Goal: Browse casually: Explore the website without a specific task or goal

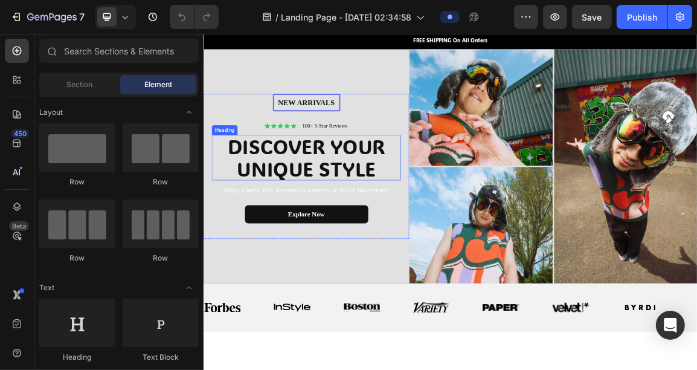
scroll to position [30, 0]
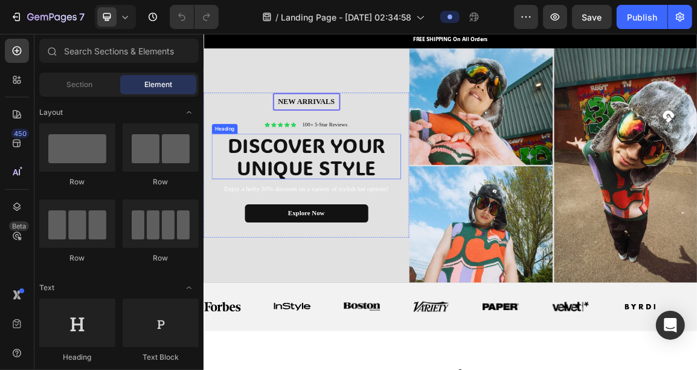
click at [385, 170] on div "100+ 5-Star Reviews" at bounding box center [381, 167] width 69 height 13
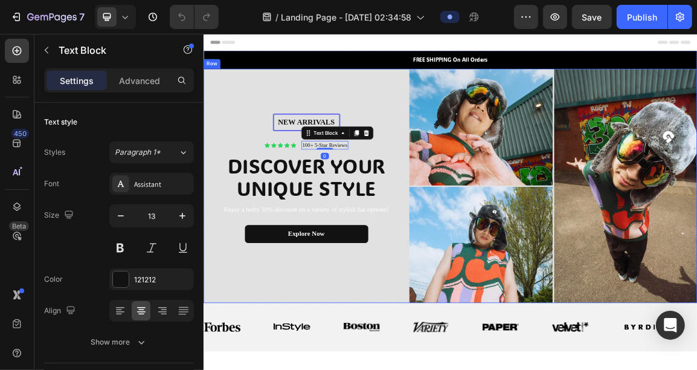
scroll to position [16, 0]
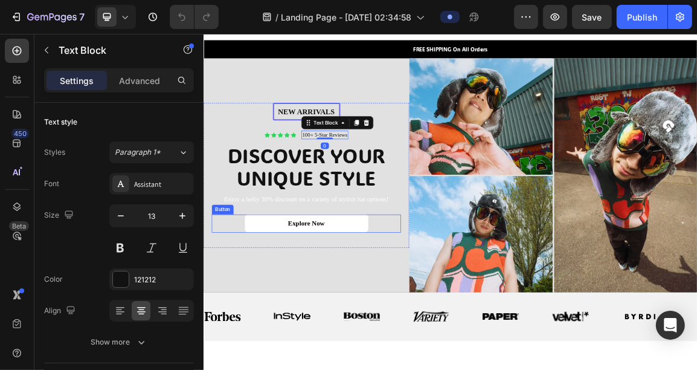
click at [383, 312] on link "Explore Now" at bounding box center [353, 312] width 181 height 27
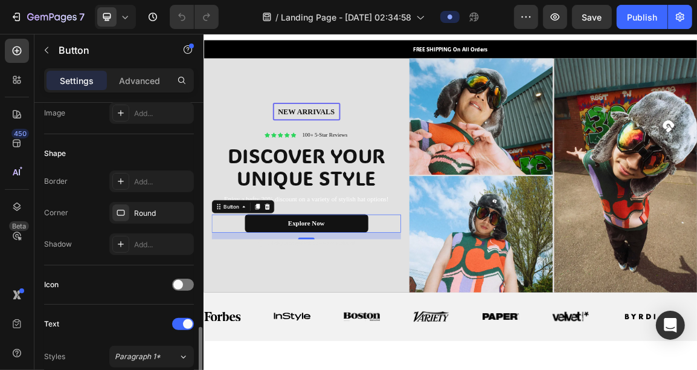
scroll to position [386, 0]
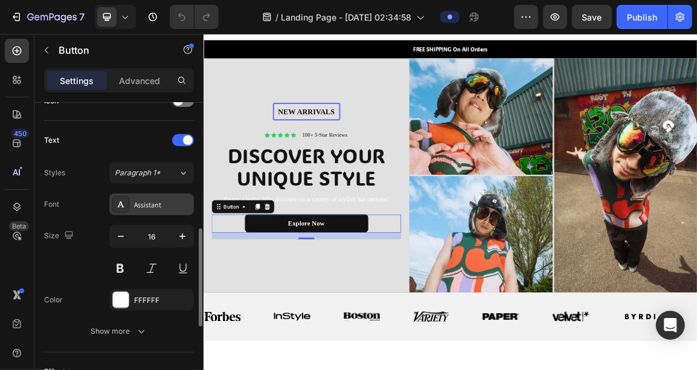
click at [145, 211] on div "Assistant" at bounding box center [151, 204] width 85 height 22
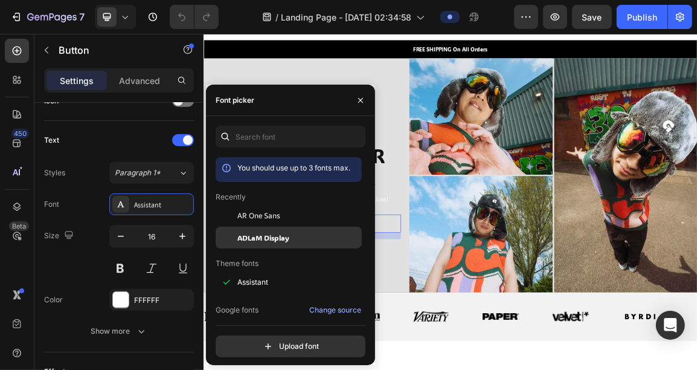
click at [248, 363] on div "ADLaM Display" at bounding box center [289, 374] width 146 height 22
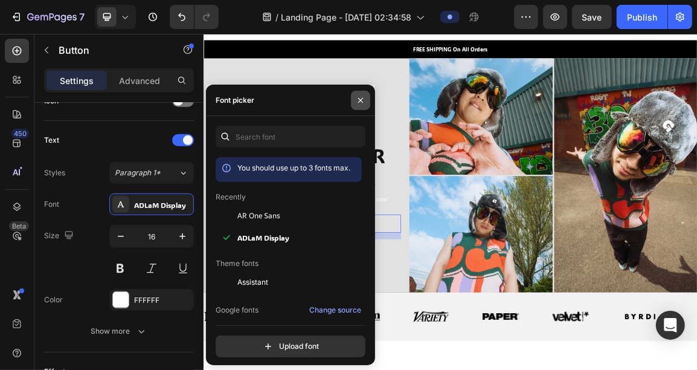
click at [360, 105] on button "button" at bounding box center [360, 100] width 19 height 19
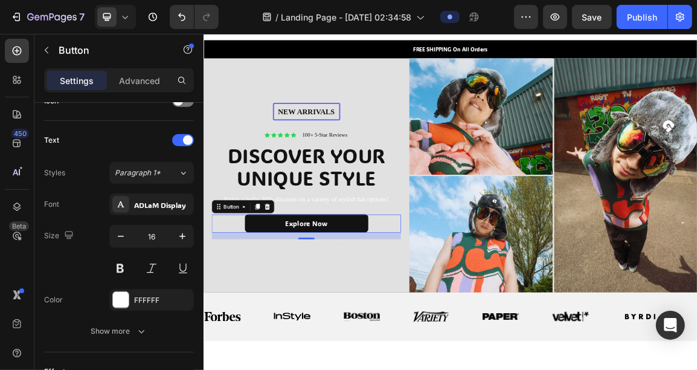
click at [457, 311] on div "Explore Now Button 16" at bounding box center [354, 312] width 278 height 27
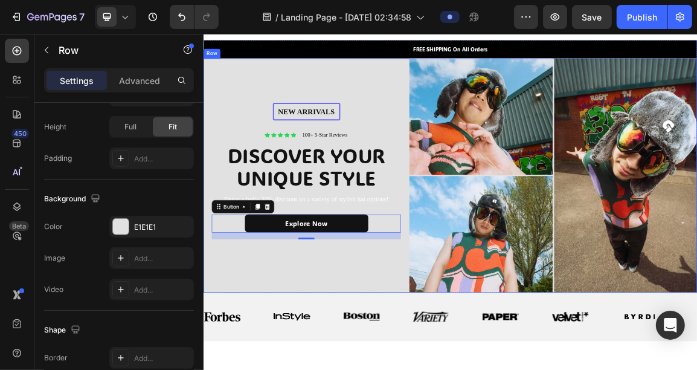
click at [439, 347] on div "New arrivalS Text [GEOGRAPHIC_DATA] Icon Icon Icon Icon Icon Icon List 100+ 5-S…" at bounding box center [354, 241] width 302 height 344
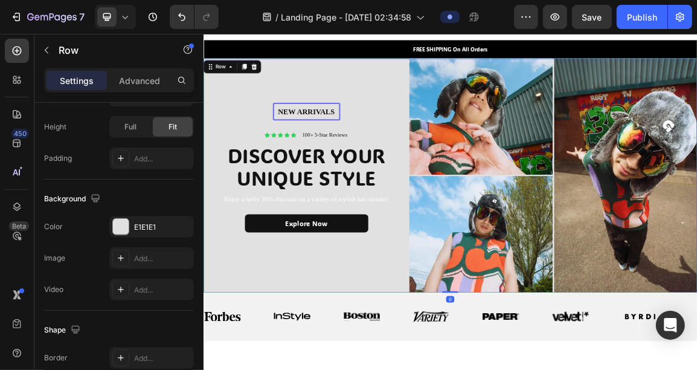
scroll to position [0, 0]
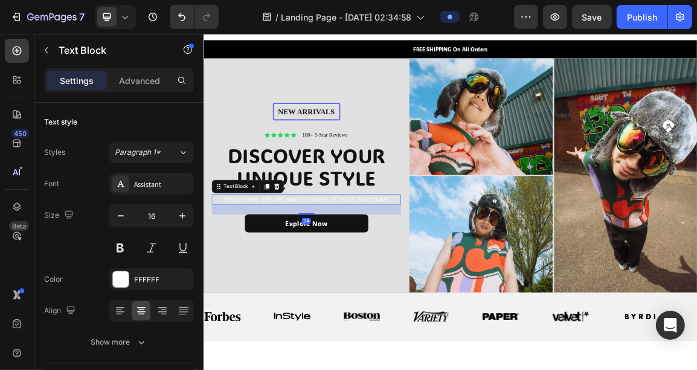
click at [435, 274] on p "Enjoy a hefty 30% discount on a variety of stylish hat options!" at bounding box center [354, 276] width 276 height 13
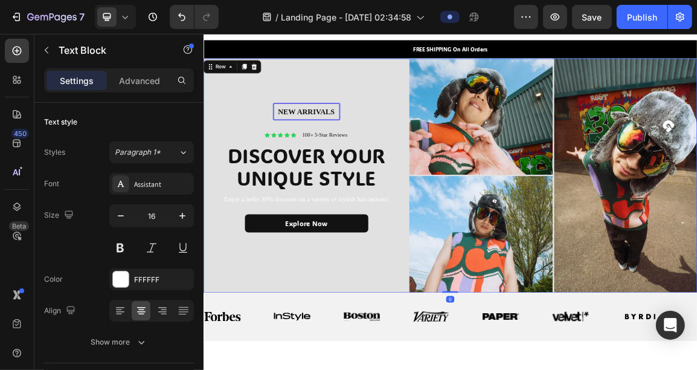
click at [455, 366] on div "New arrivalS Text [GEOGRAPHIC_DATA] Icon Icon Icon Icon Icon Icon List 100+ 5-S…" at bounding box center [354, 241] width 302 height 344
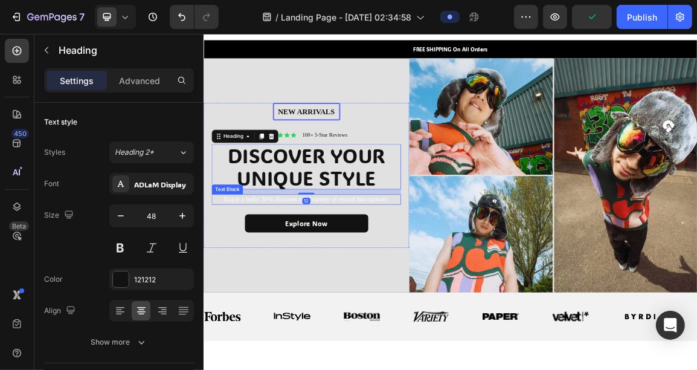
click at [422, 275] on p "Enjoy a hefty 30% discount on a variety of stylish hat options!" at bounding box center [354, 276] width 276 height 13
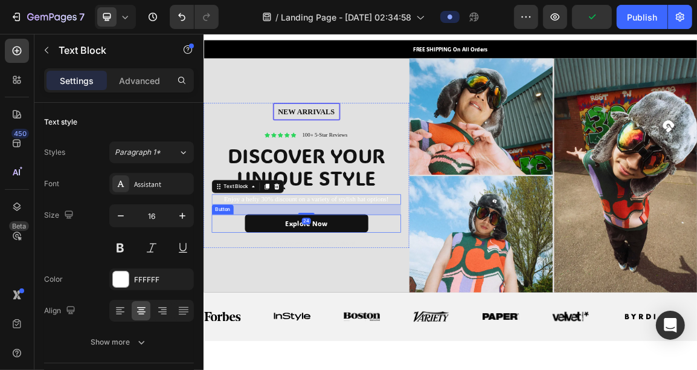
click at [450, 315] on div "Explore Now Button" at bounding box center [354, 312] width 278 height 27
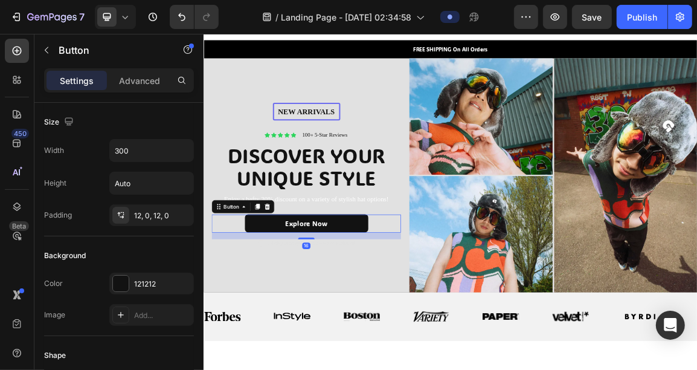
click at [450, 330] on div "16" at bounding box center [354, 330] width 278 height 10
click at [448, 348] on div "New arrivalS Text [GEOGRAPHIC_DATA] Icon Icon Icon Icon Icon Icon List 100+ 5-S…" at bounding box center [354, 241] width 302 height 344
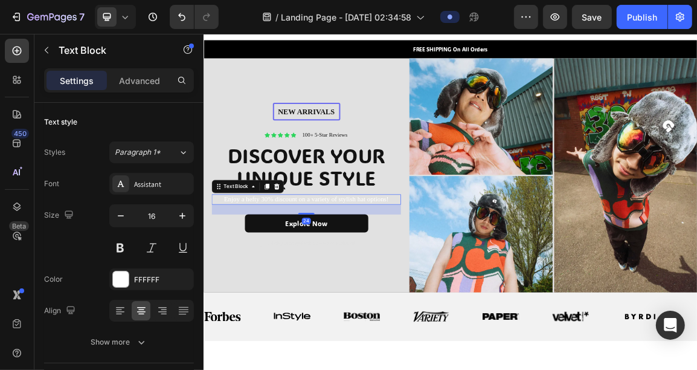
click at [410, 271] on p "Enjoy a hefty 30% discount on a variety of stylish hat options!" at bounding box center [354, 276] width 276 height 13
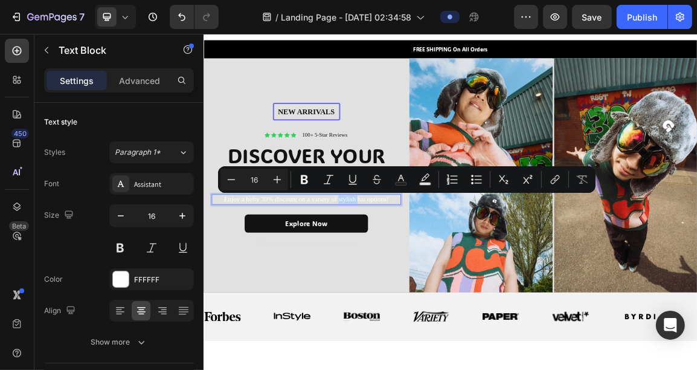
click at [425, 277] on p "Enjoy a hefty 30% discount on a variety of stylish hat options!" at bounding box center [354, 276] width 276 height 13
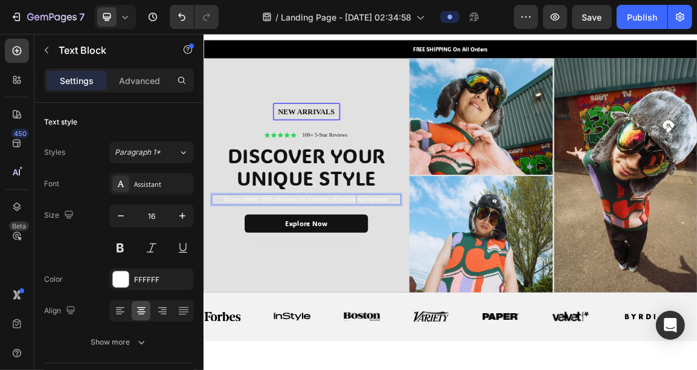
click at [425, 277] on p "Enjoy a hefty 30% discount on a variety of stylish hat options!" at bounding box center [354, 276] width 276 height 13
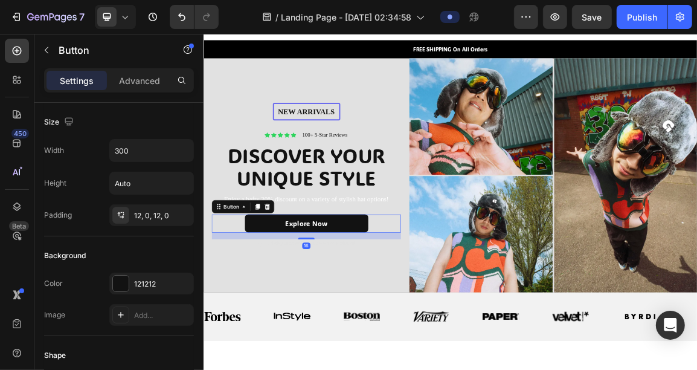
click at [460, 320] on div "Explore Now Button 16" at bounding box center [354, 312] width 278 height 27
click at [461, 350] on div "New arrivalS Text [GEOGRAPHIC_DATA] Icon Icon Icon Icon Icon Icon List 100+ 5-S…" at bounding box center [354, 241] width 302 height 344
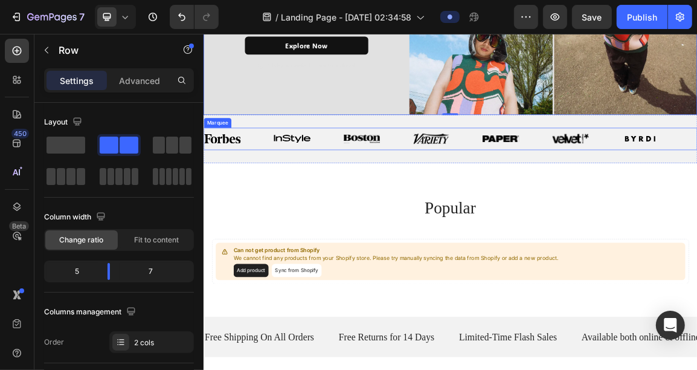
scroll to position [278, 0]
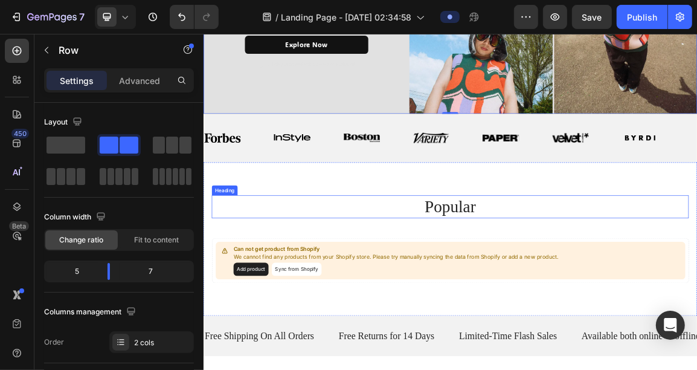
click at [566, 292] on h2 "popular" at bounding box center [565, 288] width 701 height 34
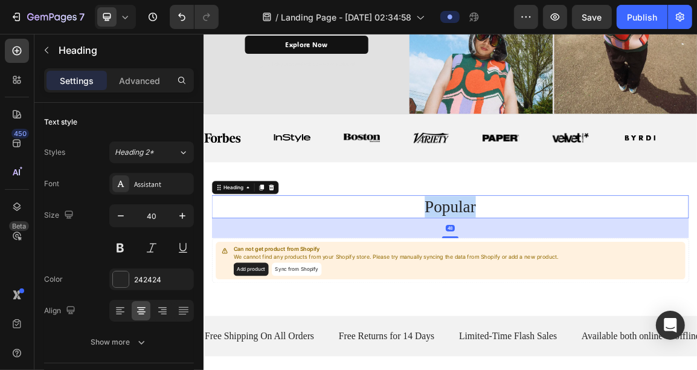
click at [566, 292] on h2 "popular" at bounding box center [565, 288] width 701 height 34
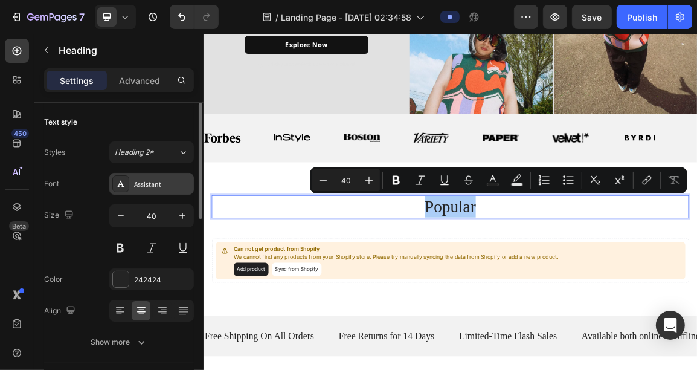
click at [153, 184] on div "Assistant" at bounding box center [162, 184] width 57 height 11
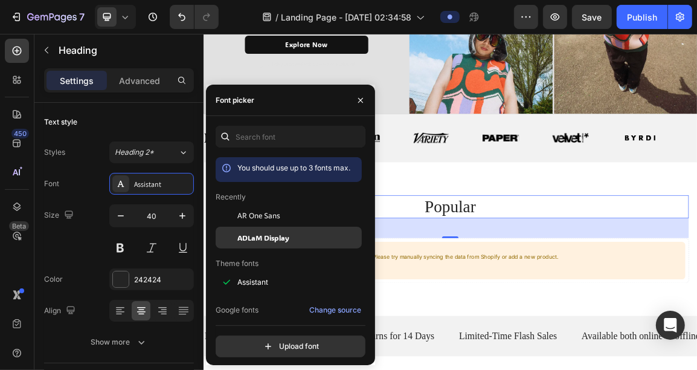
click at [279, 242] on span "ADLaM Display" at bounding box center [263, 237] width 52 height 11
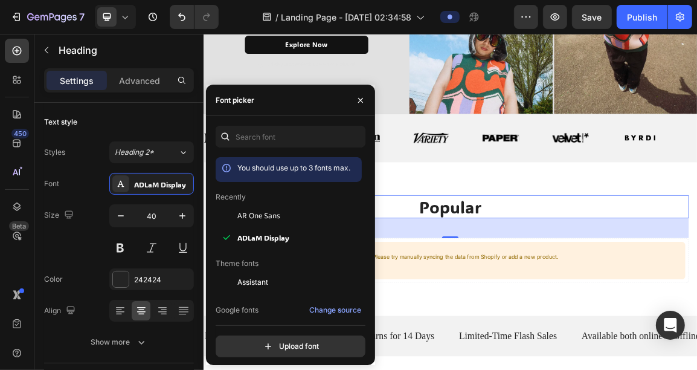
click at [621, 262] on div "popular Heading 48 Can not get product from Shopify We cannot find any products…" at bounding box center [565, 334] width 725 height 225
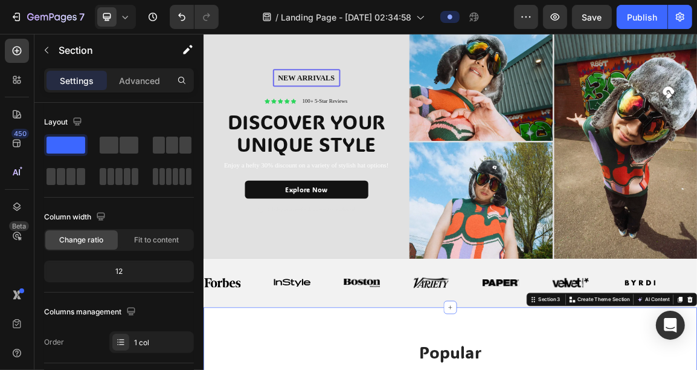
scroll to position [0, 0]
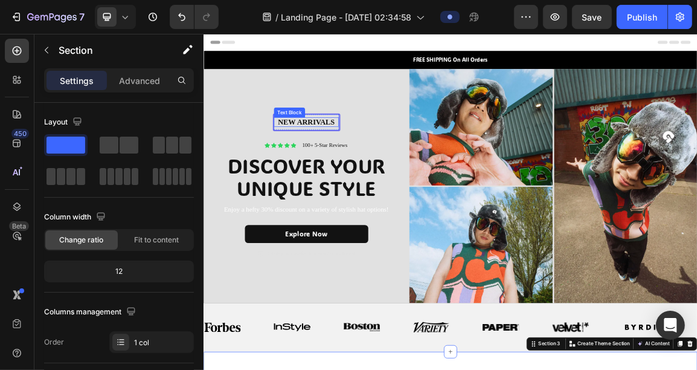
click at [350, 166] on p "New arrivalS" at bounding box center [354, 164] width 93 height 14
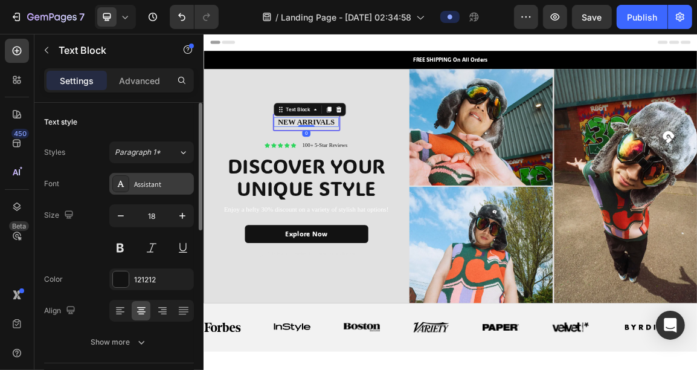
click at [136, 193] on div "Assistant" at bounding box center [151, 184] width 85 height 22
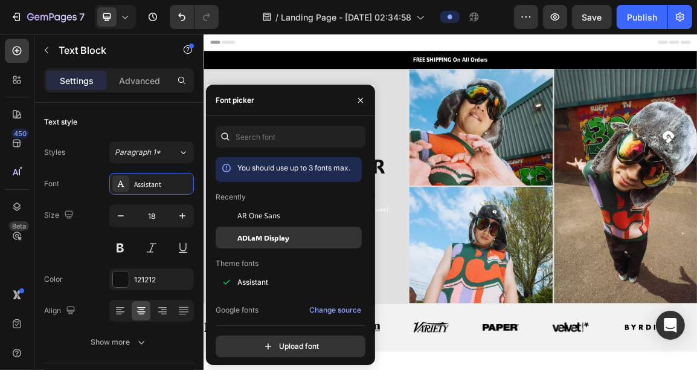
click at [249, 240] on span "ADLaM Display" at bounding box center [263, 237] width 52 height 11
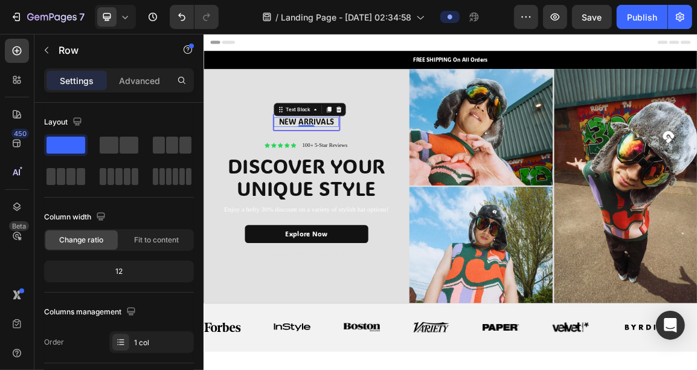
click at [455, 166] on div "New arrivalS Text Block 0 Row Icon Icon Icon Icon Icon Icon List 100+ 5-Star Re…" at bounding box center [354, 256] width 278 height 213
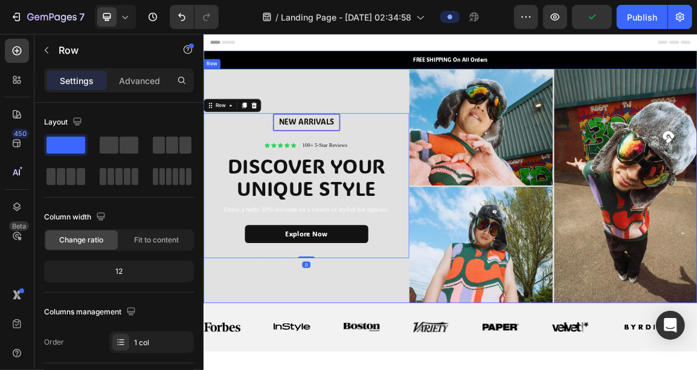
click at [372, 124] on div "New arrivalS Text [GEOGRAPHIC_DATA] Icon Icon Icon Icon Icon Icon List 100+ 5-S…" at bounding box center [354, 257] width 302 height 344
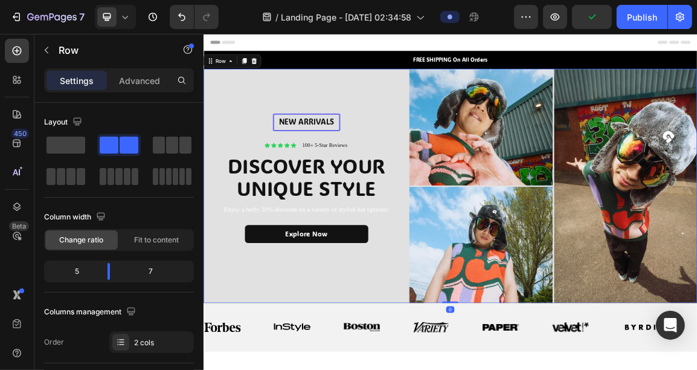
click at [466, 129] on div "New arrivalS Text [GEOGRAPHIC_DATA] Icon Icon Icon Icon Icon Icon List 100+ 5-S…" at bounding box center [354, 257] width 302 height 344
click at [462, 135] on div "New arrivalS Text [GEOGRAPHIC_DATA] Icon Icon Icon Icon Icon Icon List 100+ 5-S…" at bounding box center [354, 257] width 302 height 344
click at [445, 183] on div "New arrivalS Text [GEOGRAPHIC_DATA] Icon Icon Icon Icon Icon Icon List 100+ 5-S…" at bounding box center [354, 256] width 278 height 213
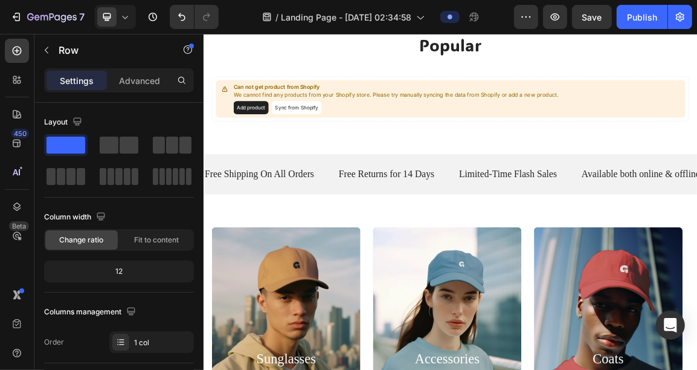
scroll to position [511, 0]
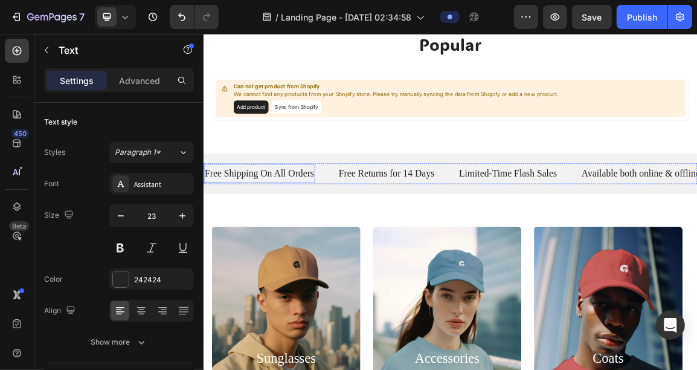
click at [312, 240] on p "Free Shipping On All Orders" at bounding box center [285, 239] width 161 height 18
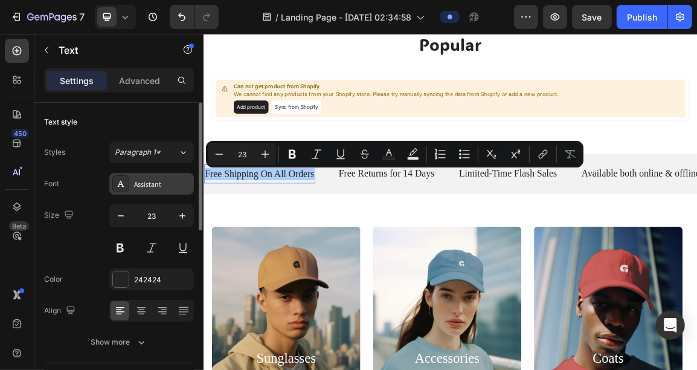
click at [144, 179] on div "Assistant" at bounding box center [162, 184] width 57 height 11
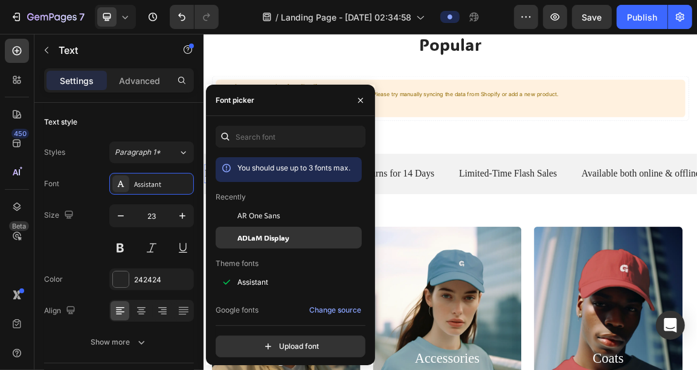
click at [276, 238] on span "ADLaM Display" at bounding box center [263, 237] width 52 height 11
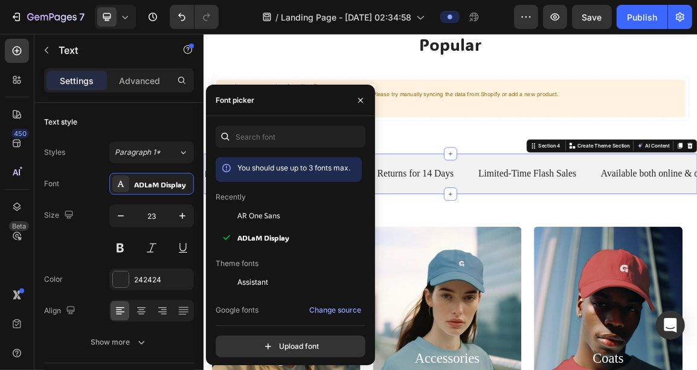
click at [492, 265] on div "Free Shipping On All Orders Text Free Returns for 14 Days Text Limited-Time Fla…" at bounding box center [565, 239] width 725 height 59
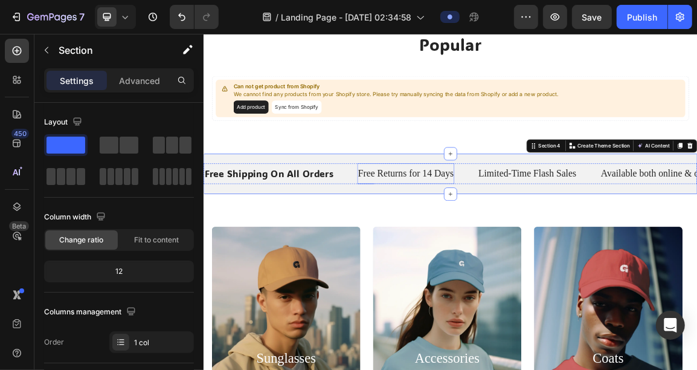
click at [497, 247] on p "Free Returns for 14 Days" at bounding box center [500, 239] width 141 height 18
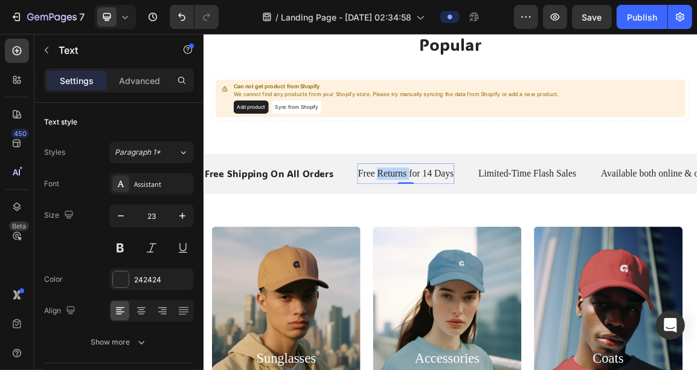
click at [497, 247] on p "Free Returns for 14 Days" at bounding box center [500, 239] width 141 height 18
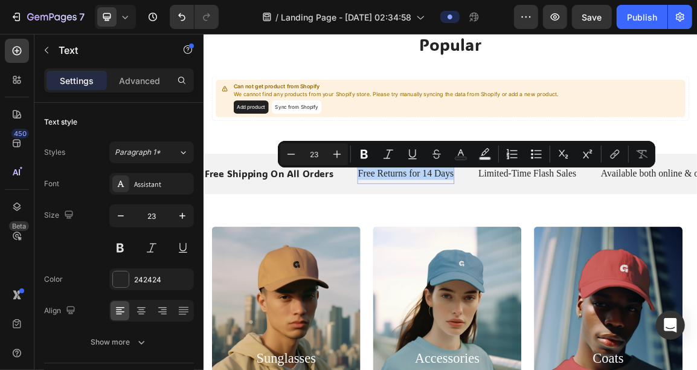
click at [497, 247] on p "Free Returns for 14 Days" at bounding box center [500, 239] width 141 height 18
click at [158, 186] on div "Assistant" at bounding box center [162, 184] width 57 height 11
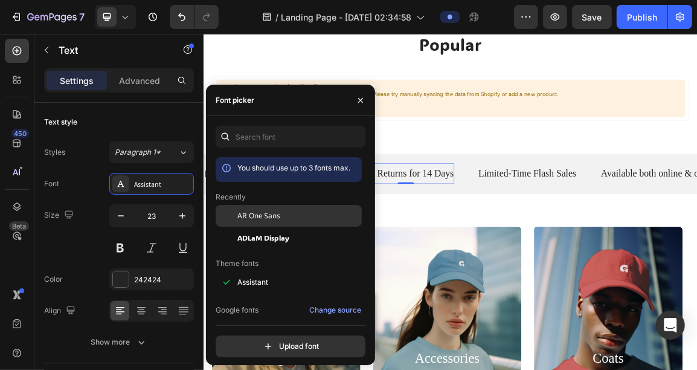
click at [242, 216] on span "AR One Sans" at bounding box center [258, 215] width 43 height 11
click at [270, 225] on div "AR One Sans" at bounding box center [289, 216] width 146 height 22
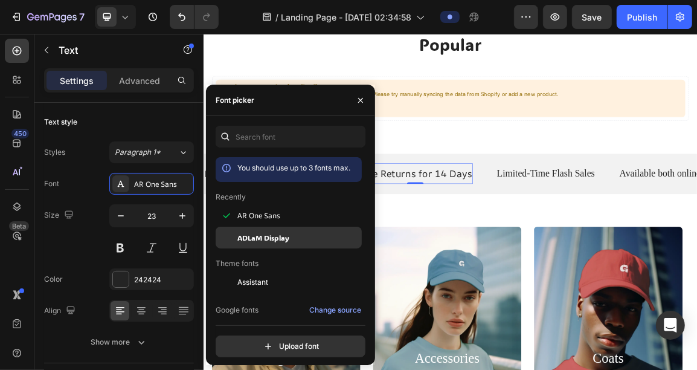
click at [271, 235] on span "ADLaM Display" at bounding box center [263, 237] width 52 height 11
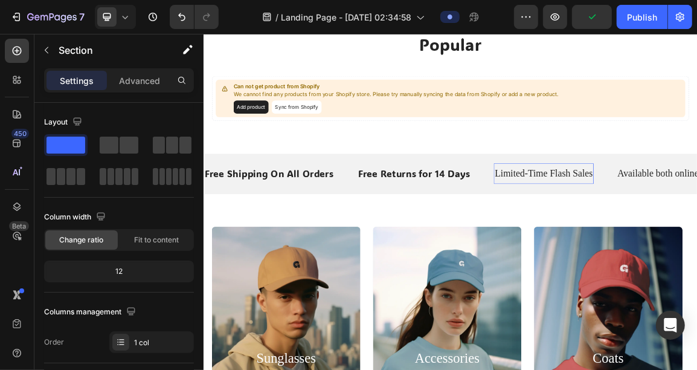
click at [658, 246] on p "Limited-Time Flash Sales" at bounding box center [703, 239] width 144 height 18
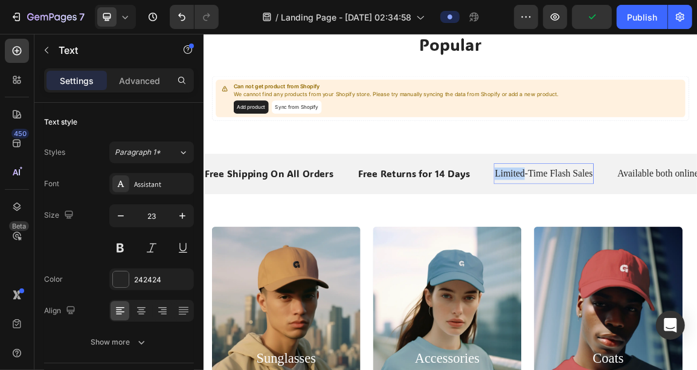
click at [658, 246] on p "Limited-Time Flash Sales" at bounding box center [703, 239] width 144 height 18
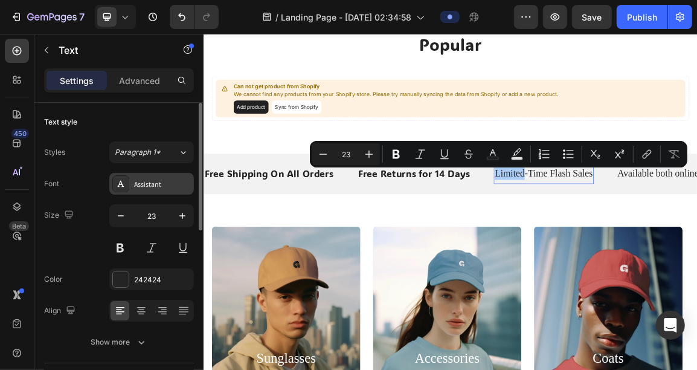
click at [175, 189] on div "Assistant" at bounding box center [162, 184] width 57 height 11
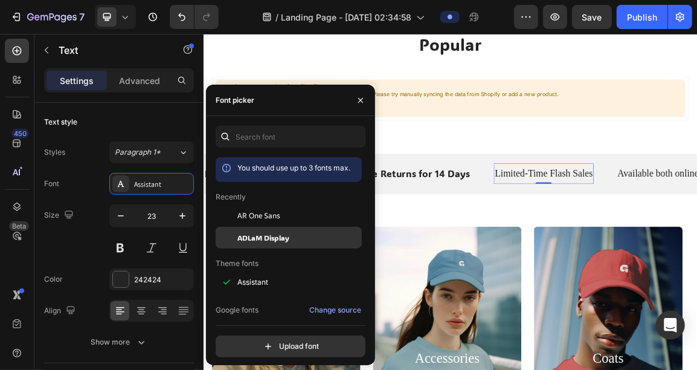
click at [262, 240] on span "ADLaM Display" at bounding box center [263, 237] width 52 height 11
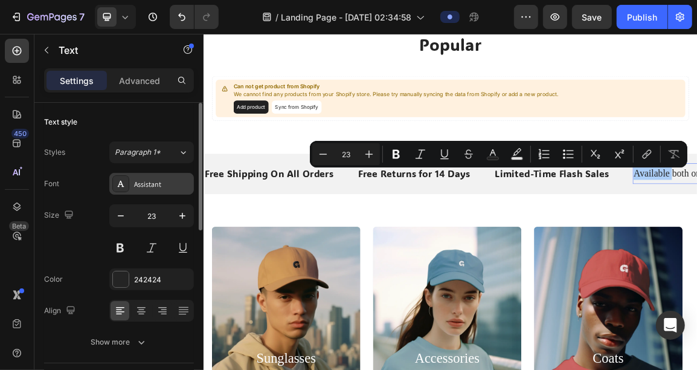
click at [144, 191] on div "Assistant" at bounding box center [151, 184] width 85 height 22
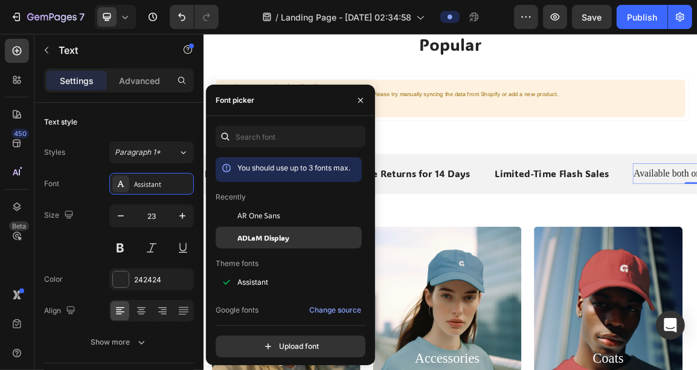
click at [263, 237] on span "ADLaM Display" at bounding box center [263, 237] width 52 height 11
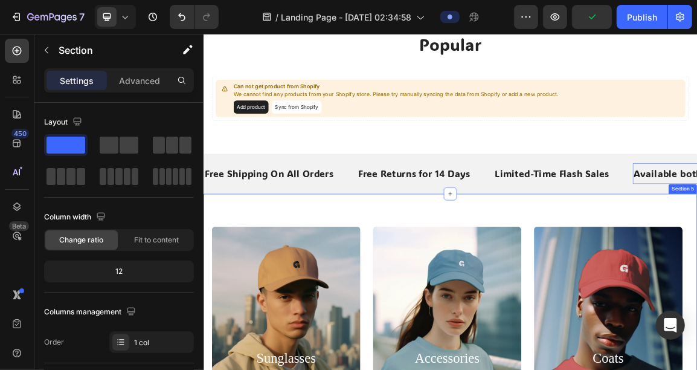
click at [275, 236] on p "Free Shipping On All Orders" at bounding box center [299, 239] width 189 height 18
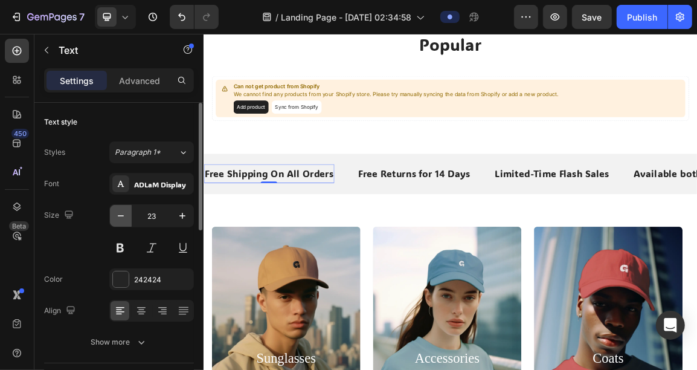
click at [119, 211] on icon "button" at bounding box center [121, 216] width 12 height 12
type input "21"
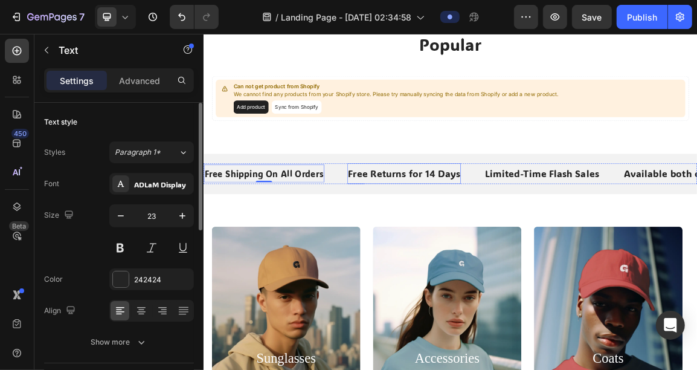
click at [505, 230] on p "Free Returns for 14 Days" at bounding box center [498, 239] width 165 height 18
click at [121, 215] on icon "button" at bounding box center [121, 215] width 6 height 1
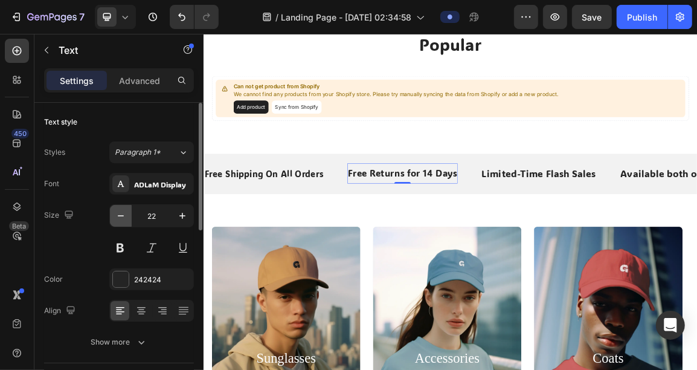
click at [121, 215] on icon "button" at bounding box center [121, 215] width 6 height 1
type input "21"
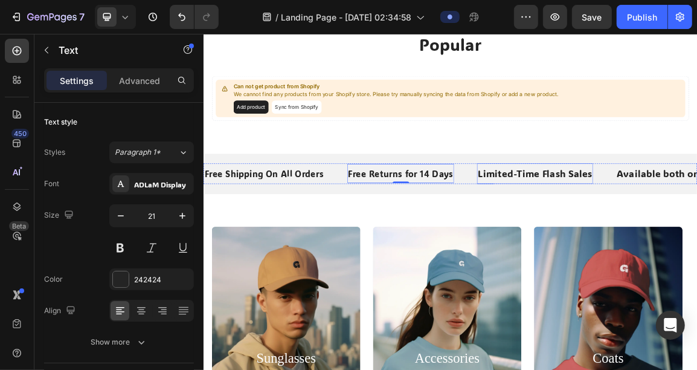
click at [641, 239] on p "Limited-Time Flash Sales" at bounding box center [690, 239] width 168 height 18
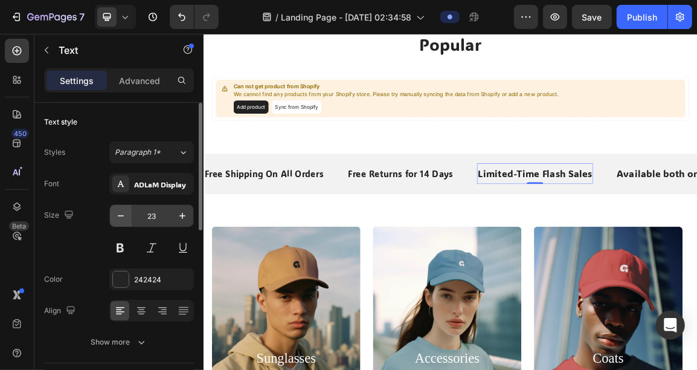
click at [116, 207] on button "button" at bounding box center [121, 216] width 22 height 22
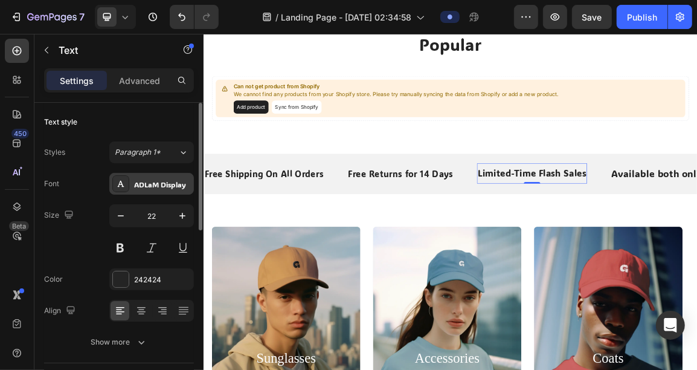
type input "21"
click at [119, 218] on icon "button" at bounding box center [121, 216] width 12 height 12
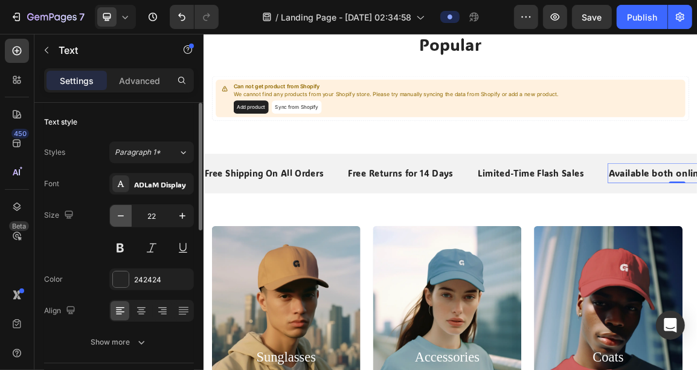
click at [119, 218] on icon "button" at bounding box center [121, 216] width 12 height 12
click at [114, 211] on button "button" at bounding box center [121, 216] width 22 height 22
type input "20"
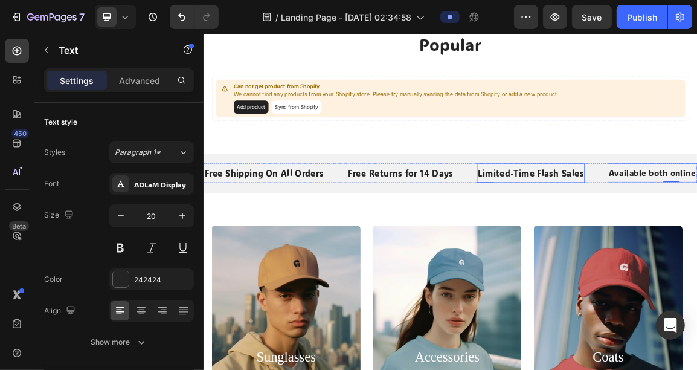
click at [657, 240] on p "Limited-Time Flash Sales" at bounding box center [684, 238] width 156 height 16
click at [120, 210] on icon "button" at bounding box center [121, 216] width 12 height 12
type input "20"
click at [468, 248] on div "Free Returns for 14 Days Text" at bounding box center [493, 238] width 157 height 28
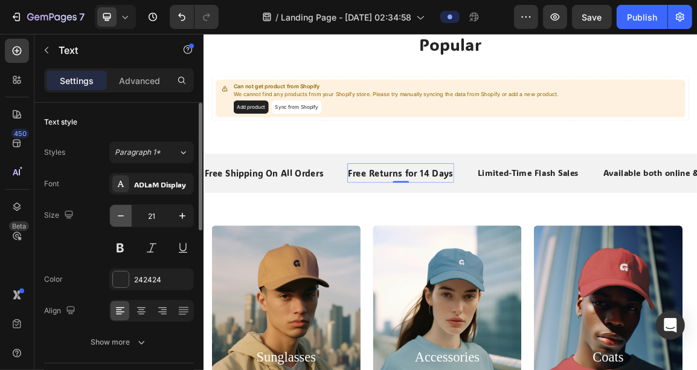
click at [115, 216] on icon "button" at bounding box center [121, 216] width 12 height 12
type input "20"
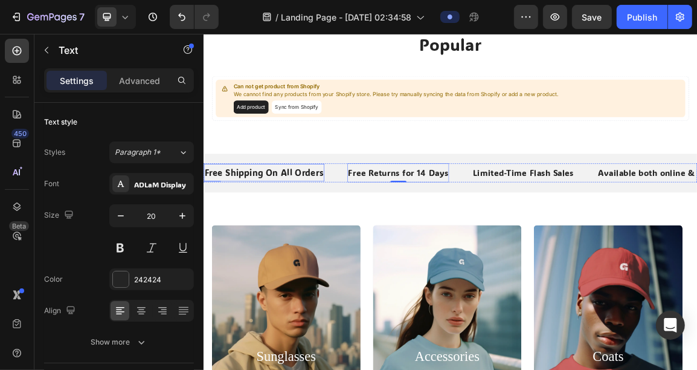
click at [290, 240] on p "Free Shipping On All Orders" at bounding box center [292, 238] width 175 height 16
click at [123, 219] on icon "button" at bounding box center [121, 216] width 12 height 12
type input "20"
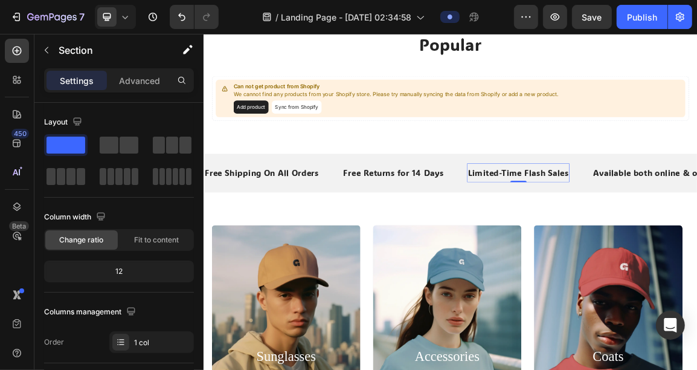
click at [645, 227] on div "Limited-Time Flash Sales Text 0" at bounding box center [665, 238] width 150 height 28
click at [659, 213] on div "Free Shipping On All Orders Text Free Returns for 14 Days Text Limited-Time Fla…" at bounding box center [565, 238] width 725 height 57
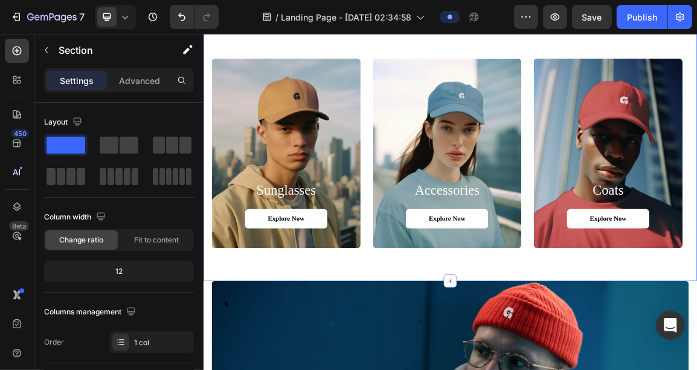
scroll to position [759, 0]
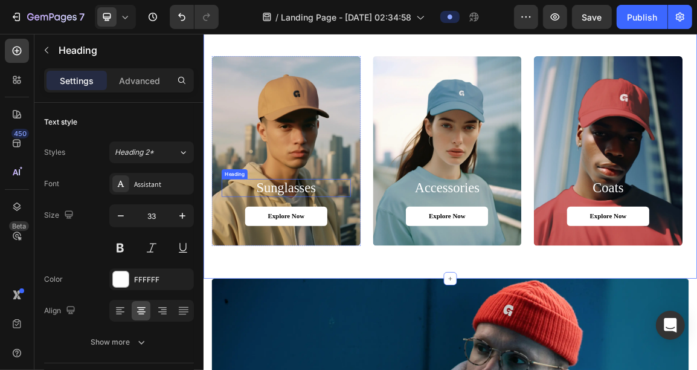
click at [312, 261] on h2 "sunglasses" at bounding box center [325, 260] width 190 height 27
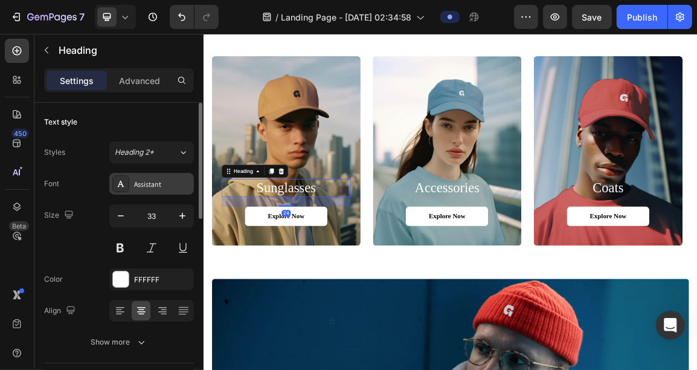
click at [137, 189] on div "Assistant" at bounding box center [151, 184] width 85 height 22
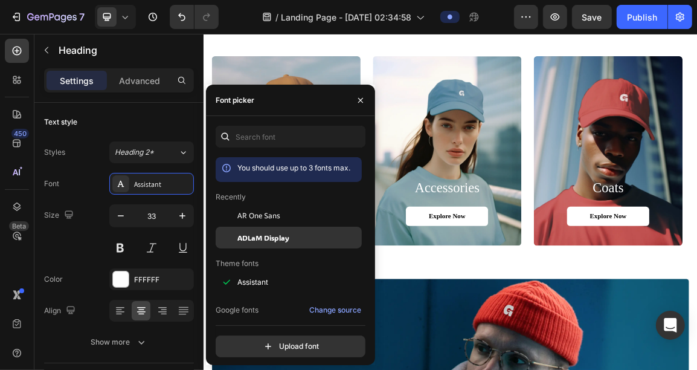
click at [293, 234] on div "ADLaM Display" at bounding box center [298, 237] width 122 height 11
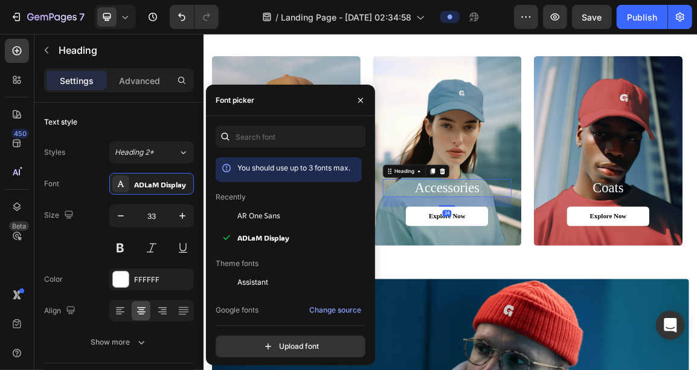
click at [554, 266] on h2 "accessories" at bounding box center [561, 260] width 190 height 27
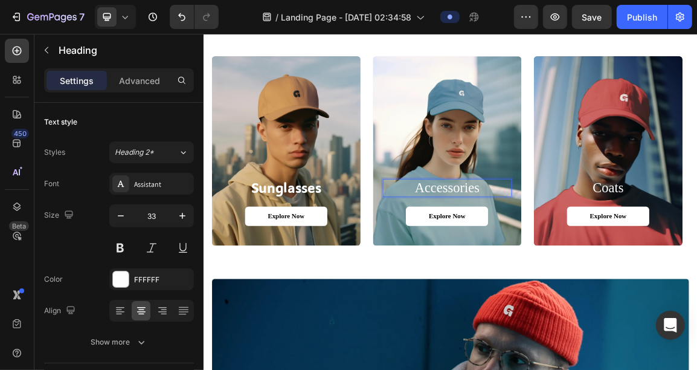
click at [554, 266] on h2 "accessories" at bounding box center [561, 260] width 190 height 27
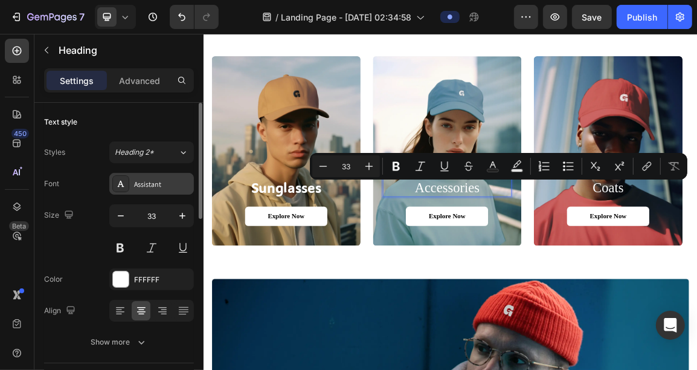
click at [140, 182] on div "Assistant" at bounding box center [162, 184] width 57 height 11
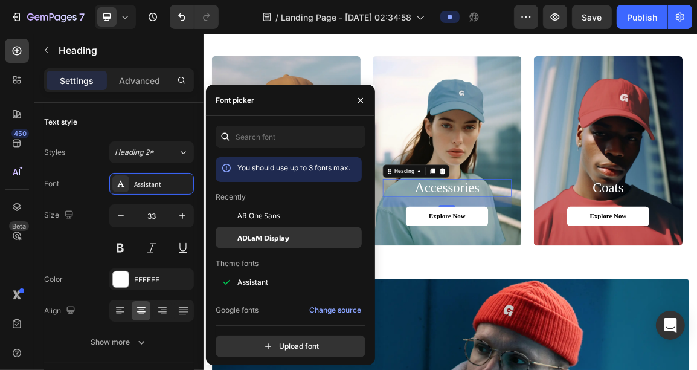
click at [276, 237] on span "ADLaM Display" at bounding box center [263, 237] width 52 height 11
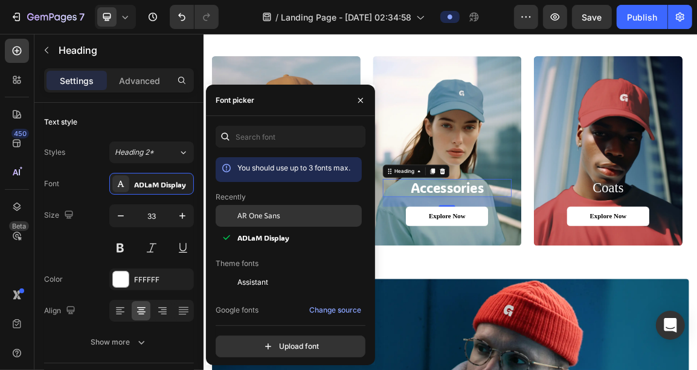
click at [226, 215] on div at bounding box center [227, 216] width 22 height 22
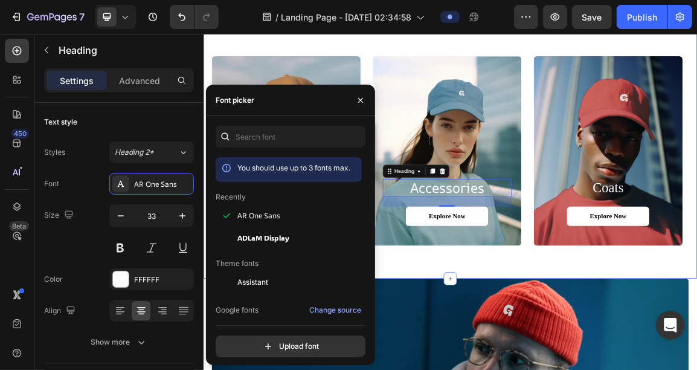
click at [571, 369] on div "sunglasses Heading Explore Now Button Hero Banner accessories Heading 24 Explor…" at bounding box center [565, 205] width 725 height 375
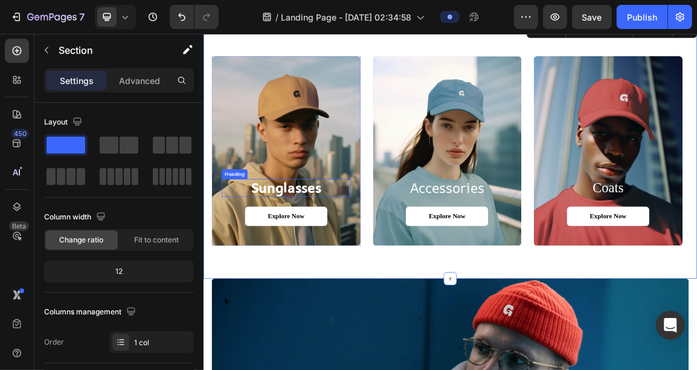
click at [325, 266] on h2 "sunglasses" at bounding box center [325, 260] width 190 height 27
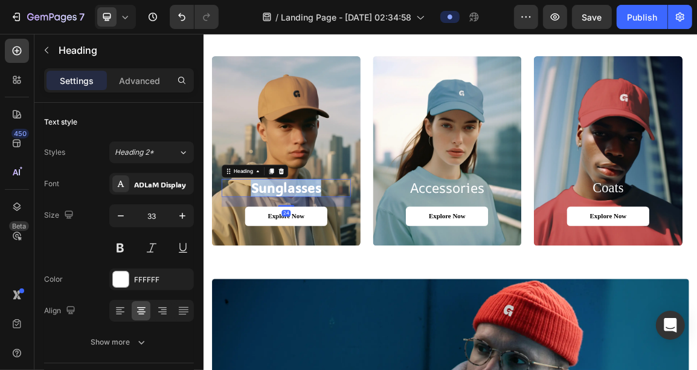
click at [325, 266] on h2 "sunglasses" at bounding box center [325, 260] width 190 height 27
click at [325, 266] on p "sunglasses" at bounding box center [324, 260] width 187 height 24
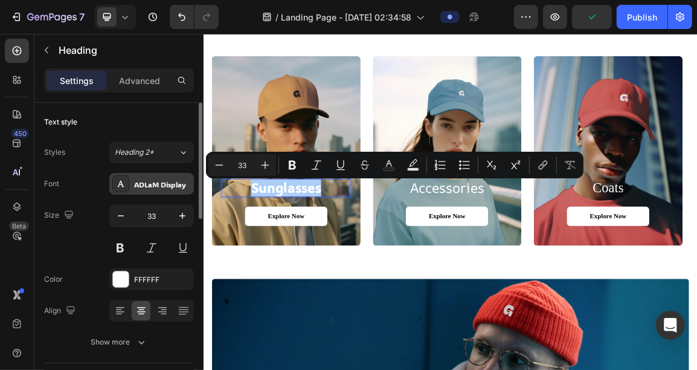
click at [152, 190] on div "ADLaM Display" at bounding box center [151, 184] width 85 height 22
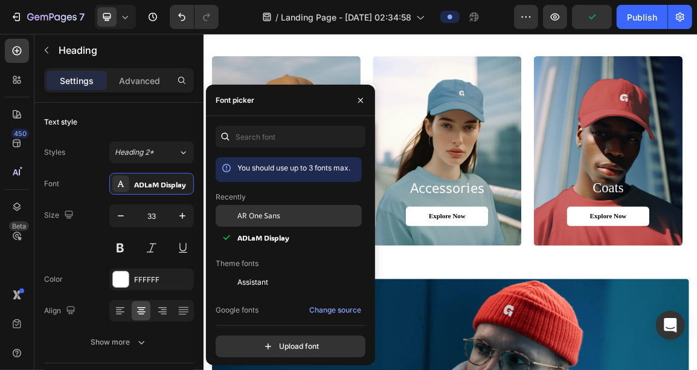
click at [288, 211] on div "AR One Sans" at bounding box center [298, 215] width 122 height 11
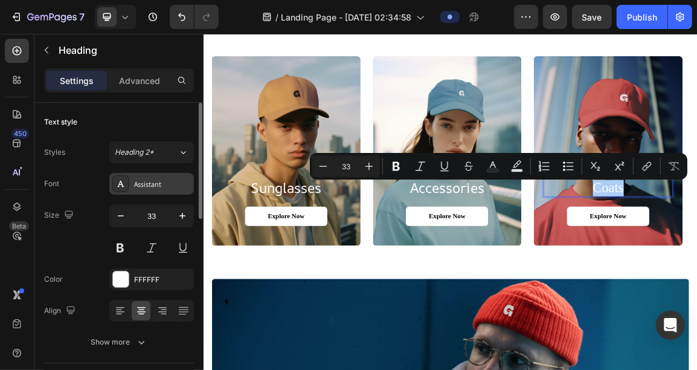
click at [128, 178] on div at bounding box center [120, 183] width 17 height 17
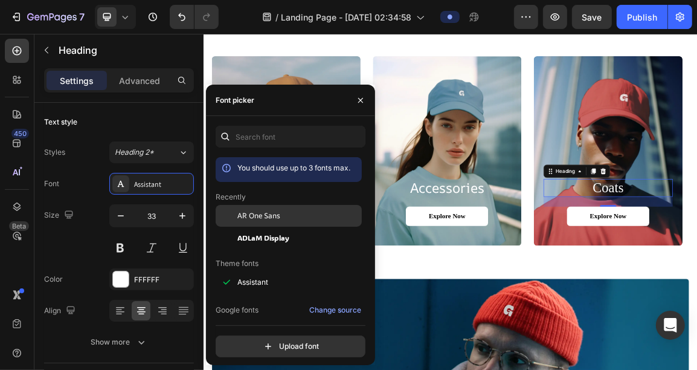
click at [249, 210] on span "AR One Sans" at bounding box center [258, 215] width 43 height 11
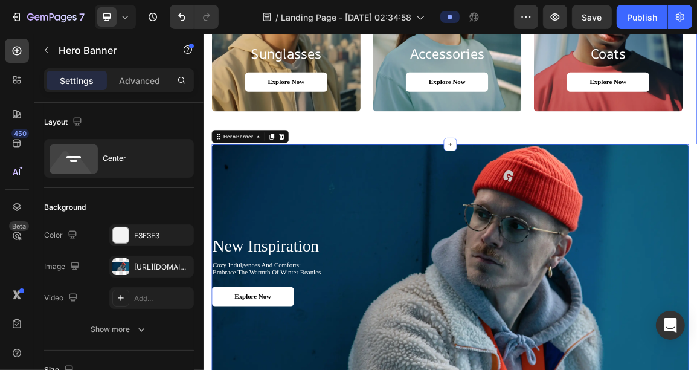
scroll to position [960, 0]
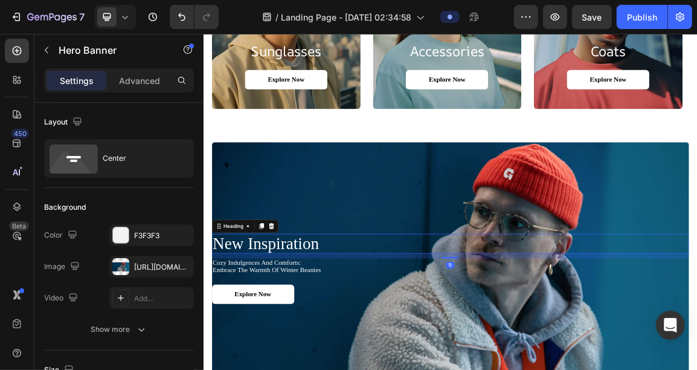
click at [305, 328] on h2 "new inspiration" at bounding box center [565, 342] width 701 height 29
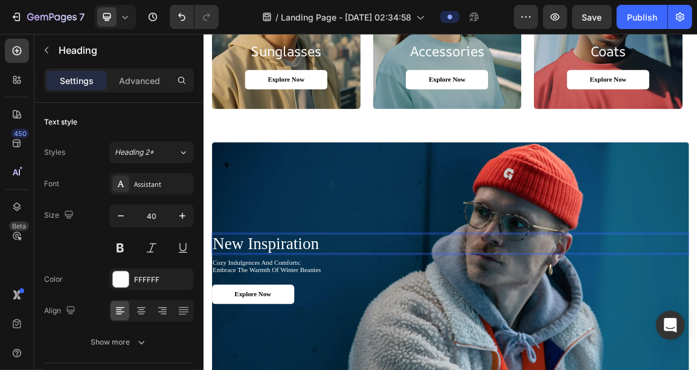
click at [305, 328] on h2 "new inspiration" at bounding box center [565, 342] width 701 height 29
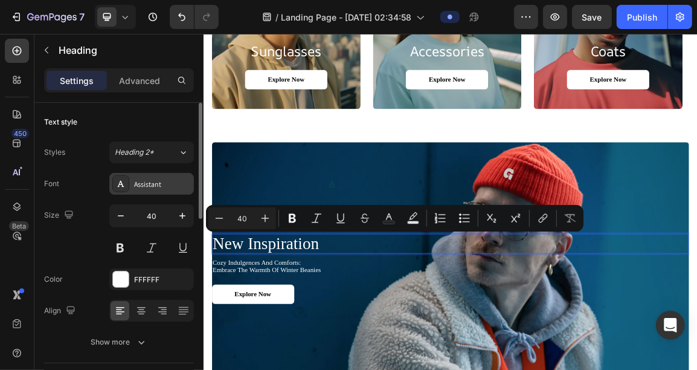
click at [139, 181] on div "Assistant" at bounding box center [162, 184] width 57 height 11
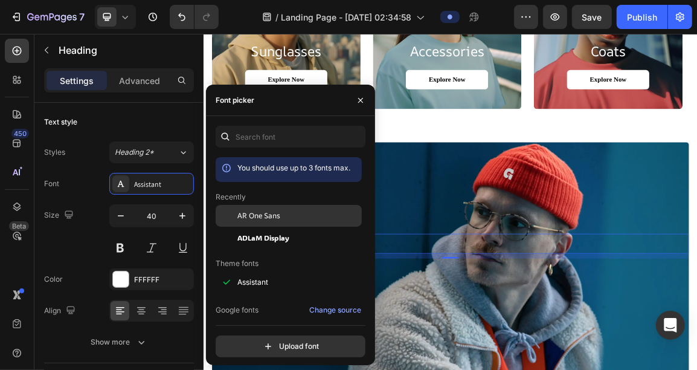
click at [268, 219] on span "AR One Sans" at bounding box center [258, 215] width 43 height 11
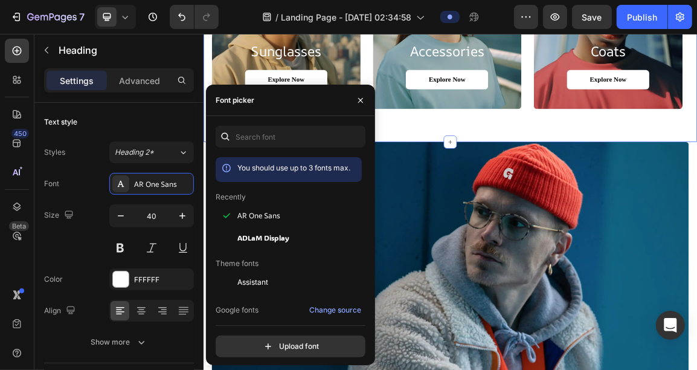
click at [560, 172] on div "sunglasses Heading Explore Now Button Hero Banner accessories Heading Explore N…" at bounding box center [565, 5] width 725 height 375
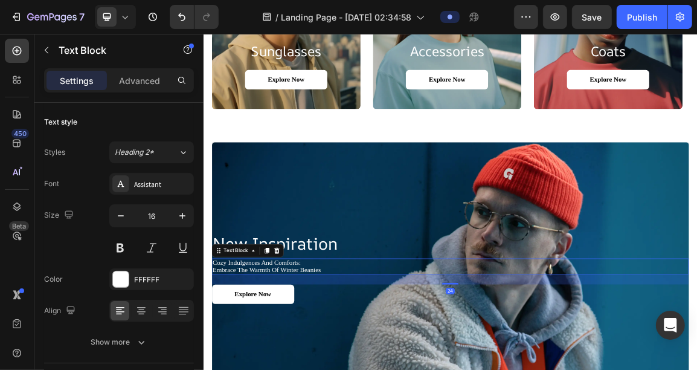
click at [286, 369] on p "cozy indulgences and comforts: embrace the warmth of winter beanies" at bounding box center [565, 375] width 699 height 21
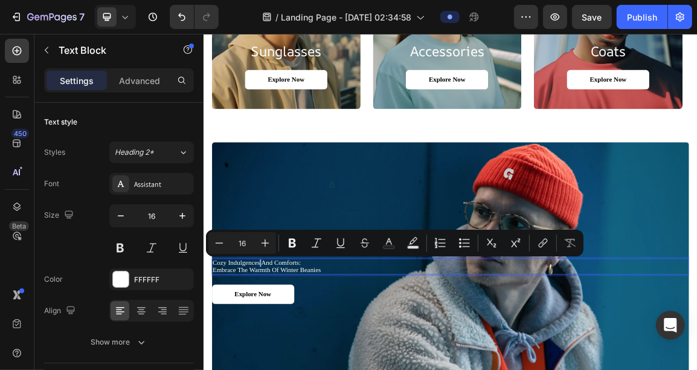
click at [286, 369] on p "cozy indulgences and comforts: embrace the warmth of winter beanies" at bounding box center [565, 375] width 699 height 21
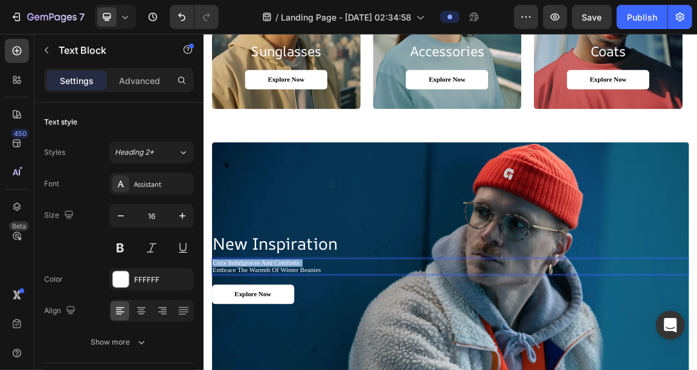
click at [286, 369] on p "cozy indulgences and comforts: embrace the warmth of winter beanies" at bounding box center [565, 375] width 699 height 21
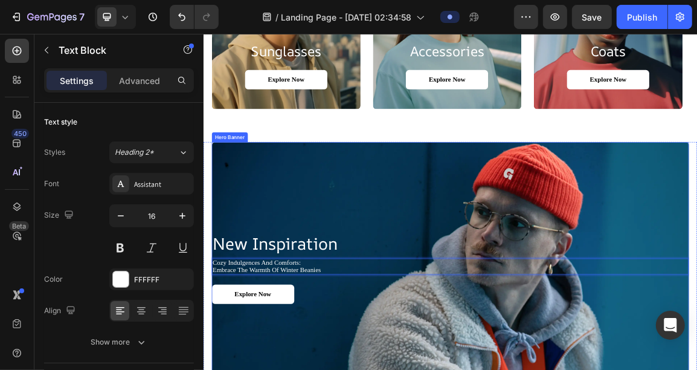
click at [287, 369] on p "cozy indulgences and comforts: embrace the warmth of winter beanies" at bounding box center [565, 375] width 699 height 21
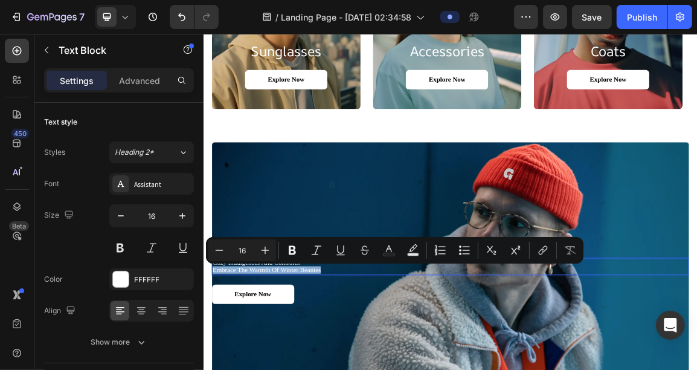
click at [381, 369] on p "cozy indulgences and comforts: embrace the warmth of winter beanies" at bounding box center [565, 375] width 699 height 21
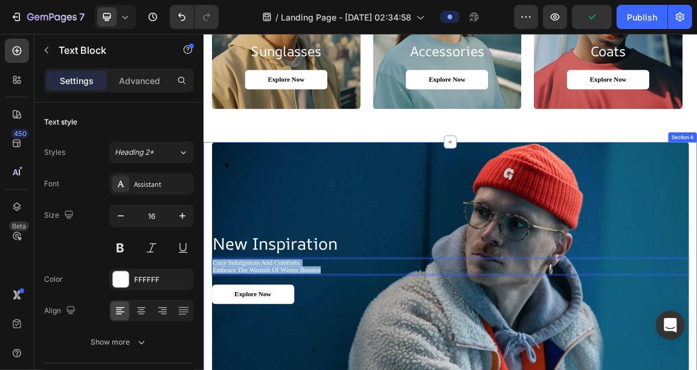
drag, startPoint x: 378, startPoint y: 376, endPoint x: 211, endPoint y: 362, distance: 168.0
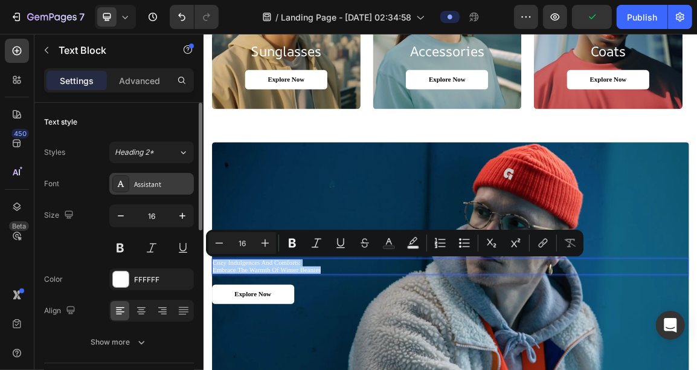
click at [129, 178] on div "Assistant" at bounding box center [151, 184] width 85 height 22
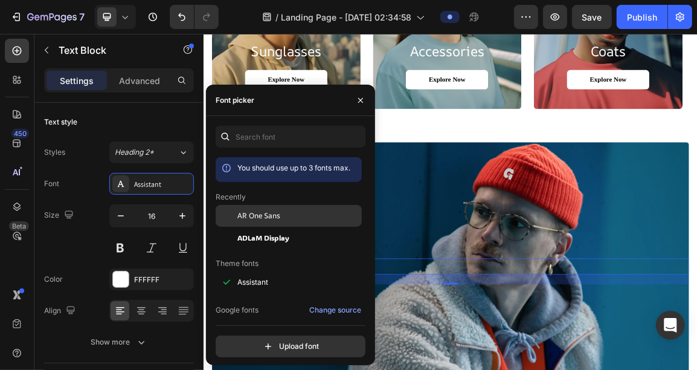
click at [277, 211] on span "AR One Sans" at bounding box center [258, 215] width 43 height 11
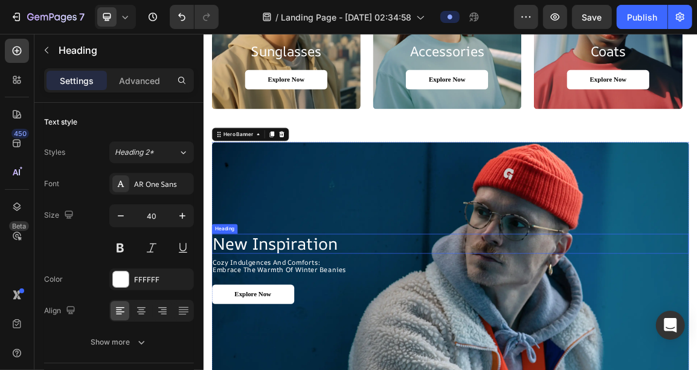
click at [292, 338] on p "new inspiration" at bounding box center [565, 342] width 699 height 27
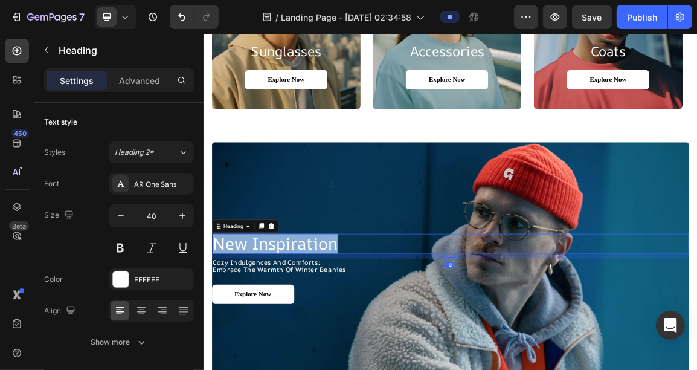
click at [292, 338] on p "new inspiration" at bounding box center [565, 342] width 699 height 27
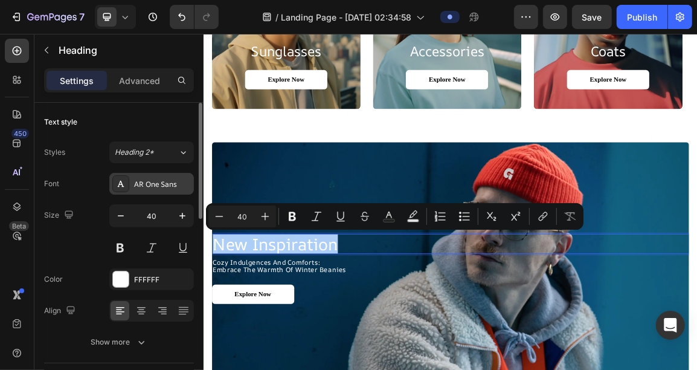
click at [144, 179] on div "AR One Sans" at bounding box center [162, 184] width 57 height 11
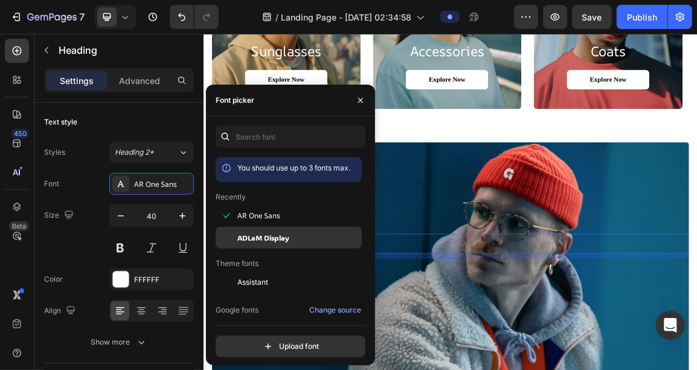
click at [270, 363] on div "ADLaM Display" at bounding box center [289, 374] width 146 height 22
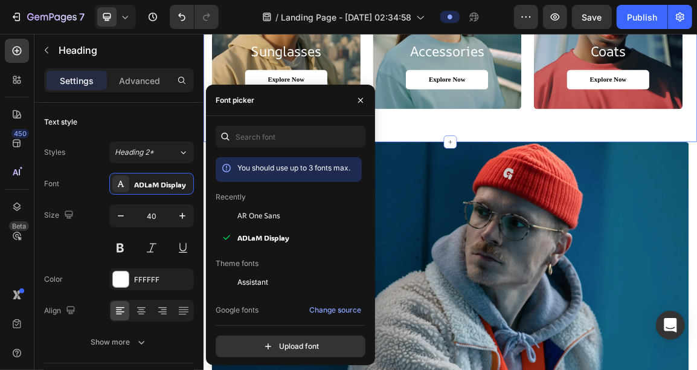
click at [523, 164] on div "sunglasses Heading Explore Now Button Hero Banner accessories Heading Explore N…" at bounding box center [565, 5] width 725 height 375
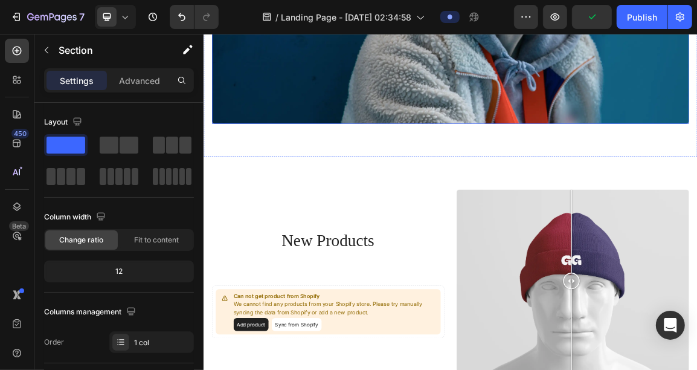
scroll to position [1352, 0]
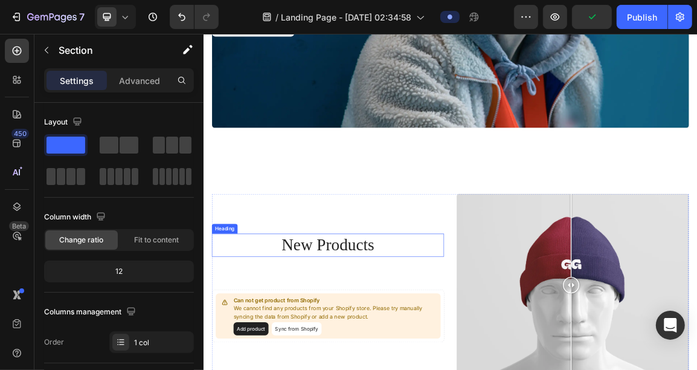
click at [393, 340] on h2 "new products" at bounding box center [385, 344] width 341 height 34
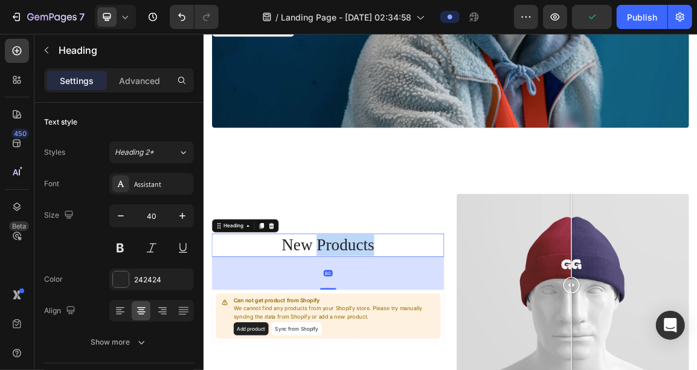
click at [393, 340] on h2 "new products" at bounding box center [385, 344] width 341 height 34
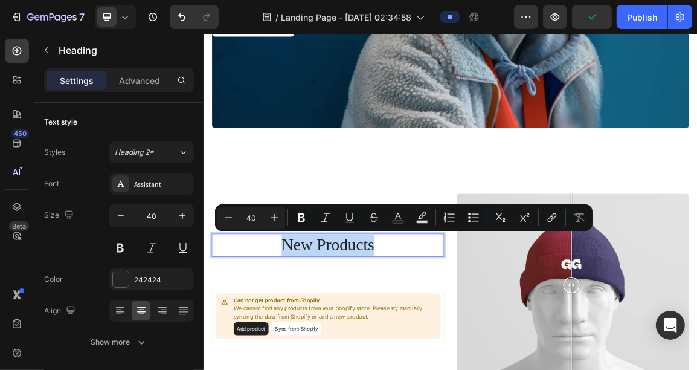
click at [393, 340] on p "new products" at bounding box center [385, 343] width 339 height 31
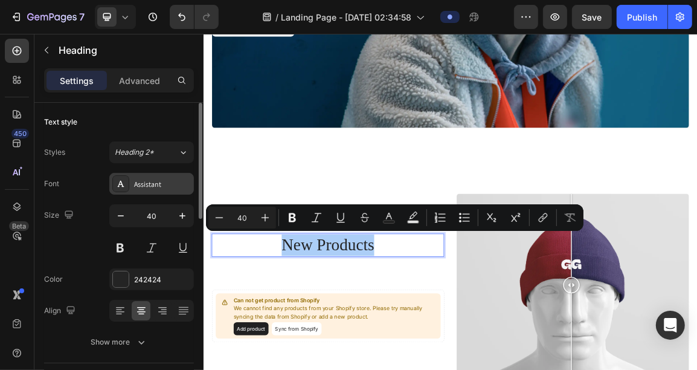
click at [167, 193] on div "Assistant" at bounding box center [151, 184] width 85 height 22
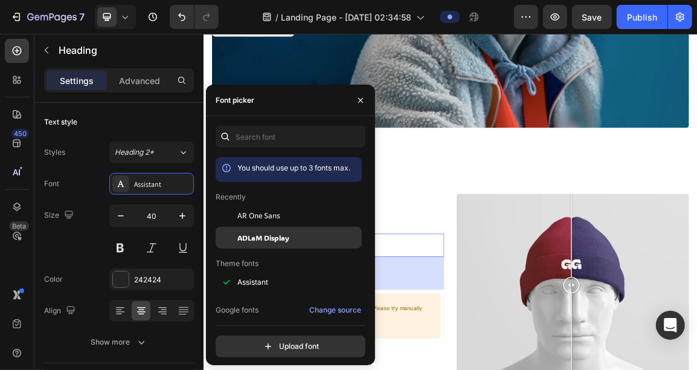
click at [271, 363] on div "ADLaM Display" at bounding box center [289, 374] width 146 height 22
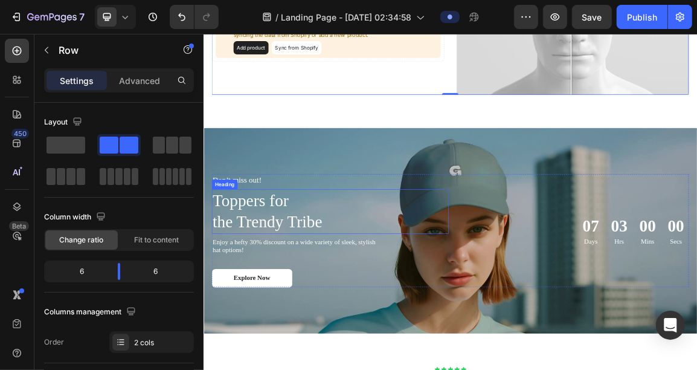
scroll to position [1762, 0]
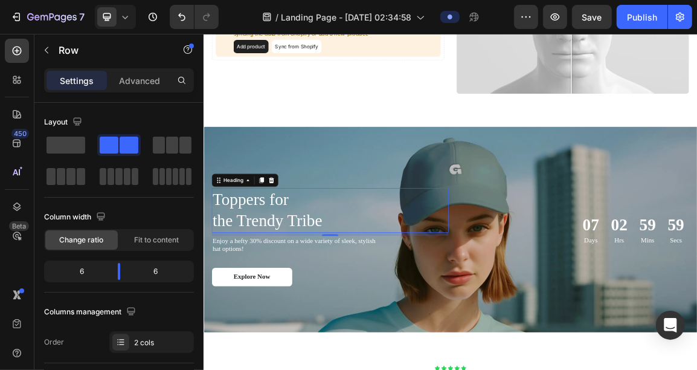
click at [245, 280] on h2 "Toppers for the Trendy Tribe" at bounding box center [389, 292] width 348 height 65
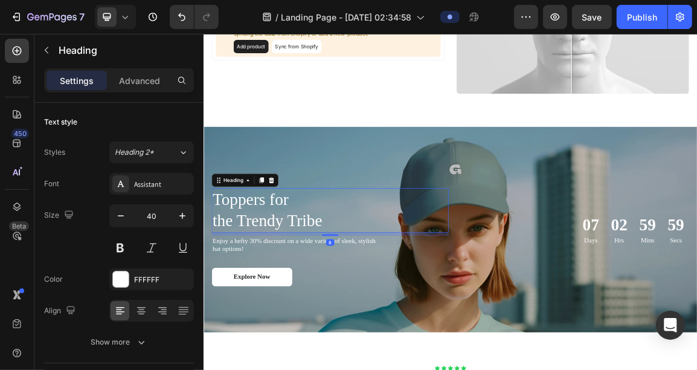
click at [245, 280] on h2 "Toppers for the Trendy Tribe" at bounding box center [389, 292] width 348 height 65
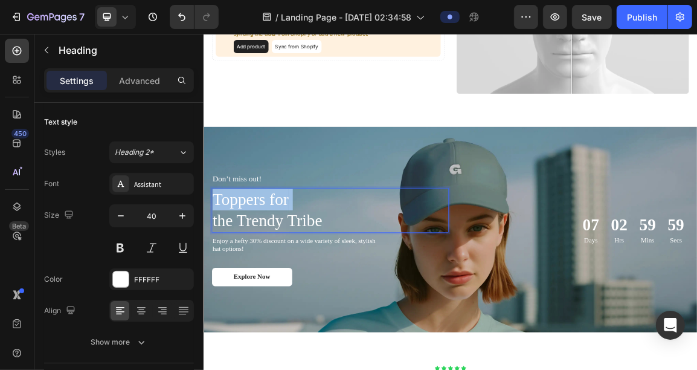
click at [245, 280] on p "Toppers for the Trendy Tribe" at bounding box center [389, 293] width 346 height 63
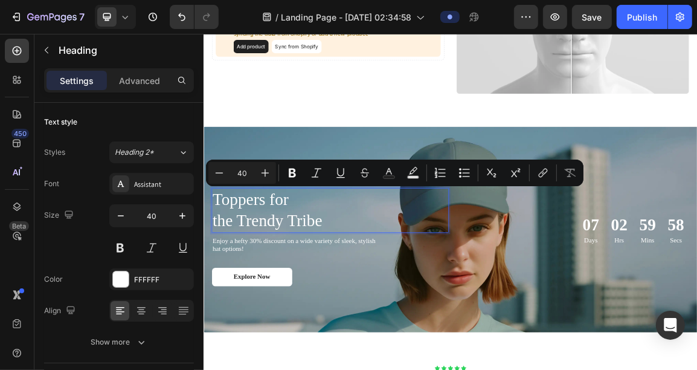
click at [271, 304] on p "Toppers for the Trendy Tribe" at bounding box center [389, 293] width 346 height 63
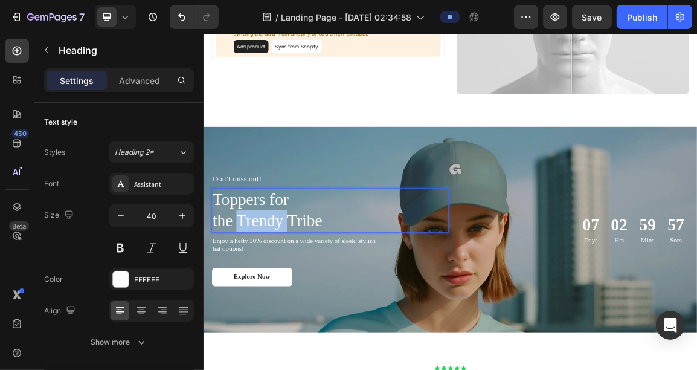
click at [271, 304] on p "Toppers for the Trendy Tribe" at bounding box center [389, 293] width 346 height 63
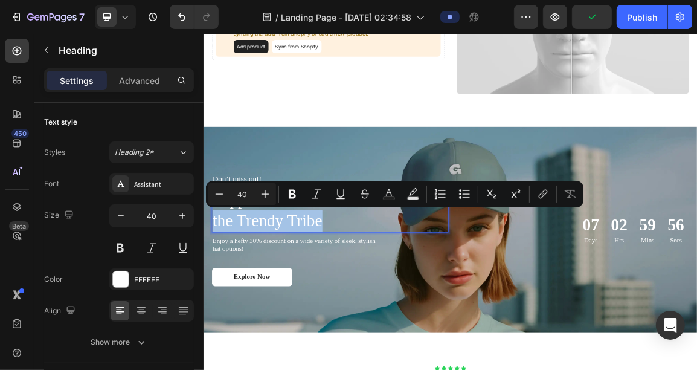
click at [387, 312] on p "Toppers for the Trendy Tribe" at bounding box center [389, 293] width 346 height 63
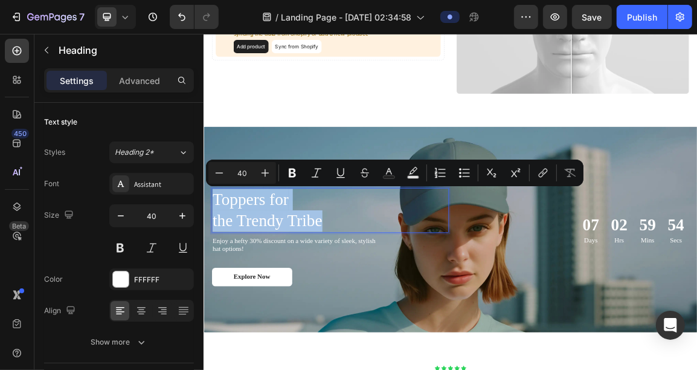
drag, startPoint x: 386, startPoint y: 311, endPoint x: 218, endPoint y: 262, distance: 175.4
click at [218, 262] on p "Toppers for the Trendy Tribe" at bounding box center [389, 293] width 346 height 63
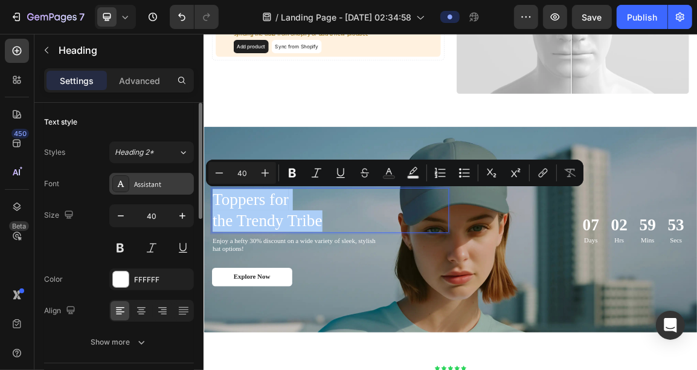
click at [142, 181] on div "Assistant" at bounding box center [162, 184] width 57 height 11
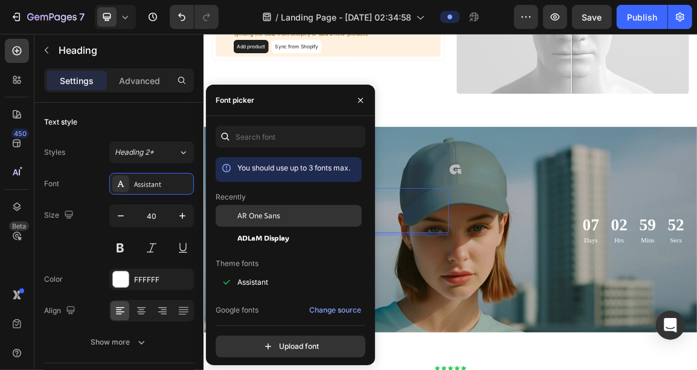
click at [269, 215] on span "AR One Sans" at bounding box center [258, 215] width 43 height 11
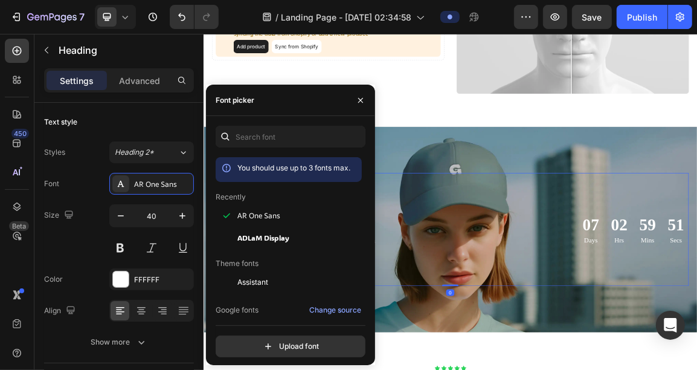
click at [541, 367] on div "Don’t miss out! Text Block Toppers for the Trendy Tribe Heading Enjoy a hefty 3…" at bounding box center [389, 321] width 348 height 166
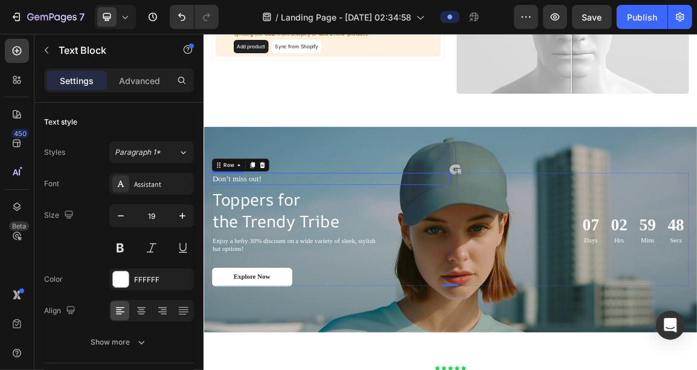
click at [271, 247] on p "Don’t miss out!" at bounding box center [341, 246] width 251 height 15
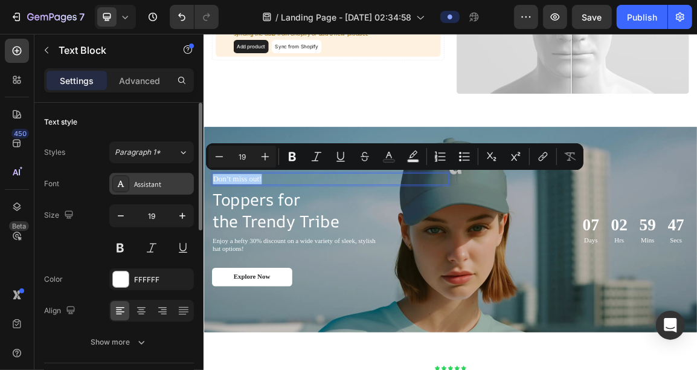
click at [152, 179] on div "Assistant" at bounding box center [162, 184] width 57 height 11
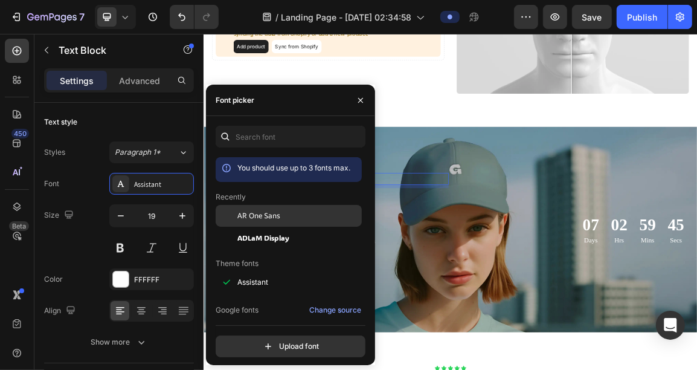
click at [248, 219] on span "AR One Sans" at bounding box center [258, 215] width 43 height 11
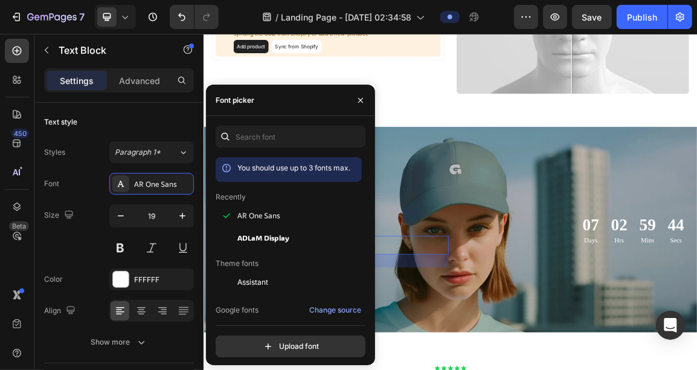
click at [492, 335] on div "Enjoy a hefty 30% discount on a wide variety of sleek, stylish hat options!" at bounding box center [389, 345] width 348 height 28
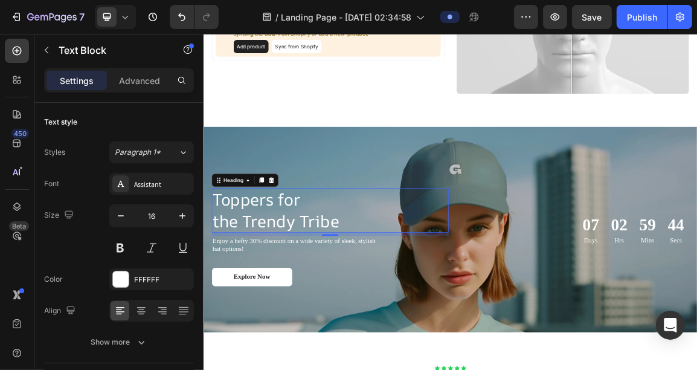
click at [432, 309] on p "Toppers for the Trendy Tribe" at bounding box center [389, 293] width 346 height 63
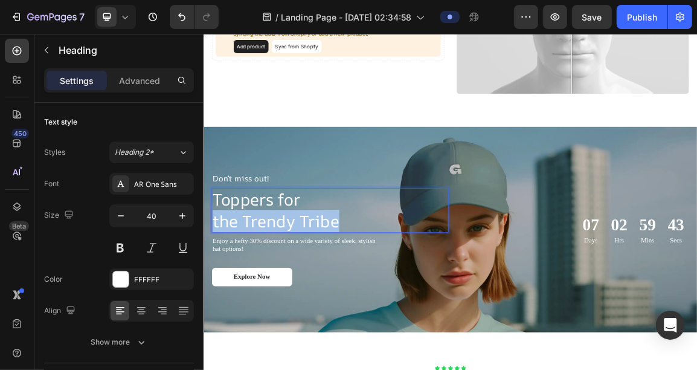
click at [432, 309] on p "Toppers for the Trendy Tribe" at bounding box center [389, 293] width 346 height 63
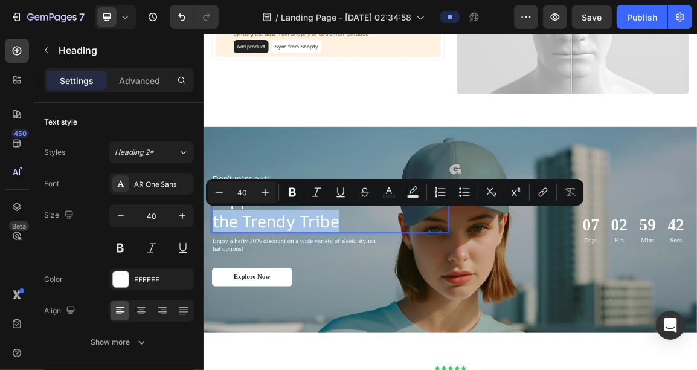
click at [415, 302] on p "Toppers for the Trendy Tribe" at bounding box center [389, 293] width 346 height 63
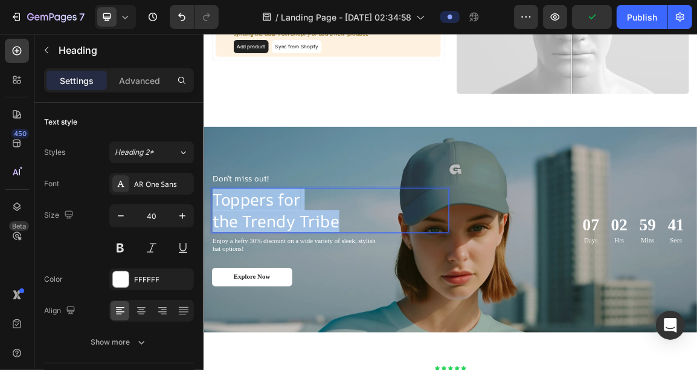
drag, startPoint x: 415, startPoint y: 302, endPoint x: 208, endPoint y: 262, distance: 210.4
click at [208, 262] on div "Don’t miss out! Text Block Toppers for the Trendy Tribe Heading 8 Enjoy a hefty…" at bounding box center [565, 321] width 725 height 205
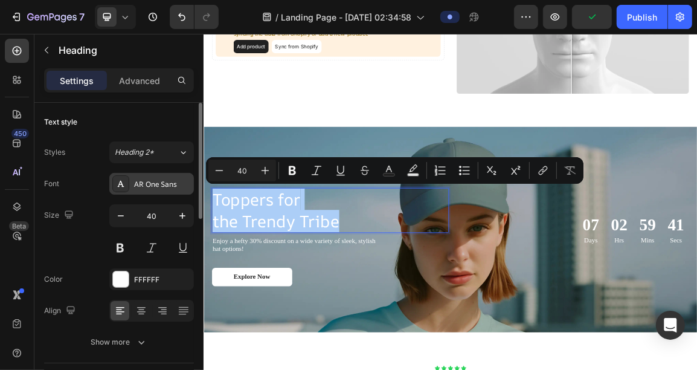
click at [146, 173] on div "AR One Sans" at bounding box center [151, 184] width 85 height 22
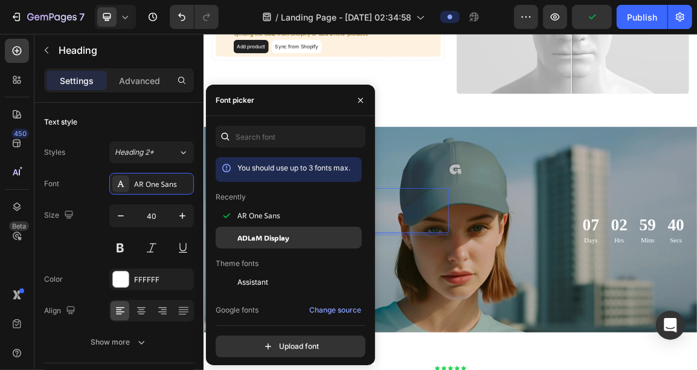
click at [258, 236] on span "ADLaM Display" at bounding box center [263, 237] width 52 height 11
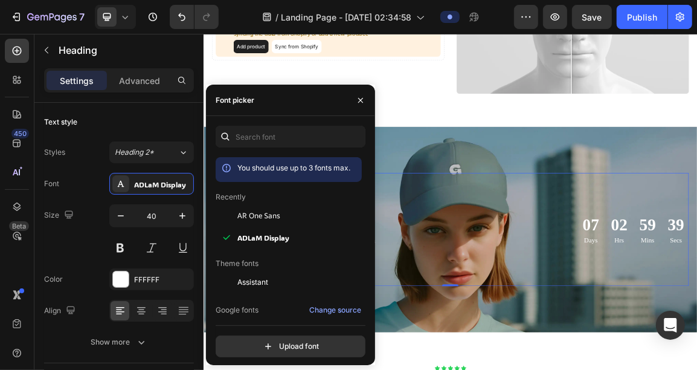
click at [561, 310] on div "Don’t miss out! Text Block Toppers for the Trendy Tribe Heading Enjoy a hefty 3…" at bounding box center [565, 321] width 701 height 166
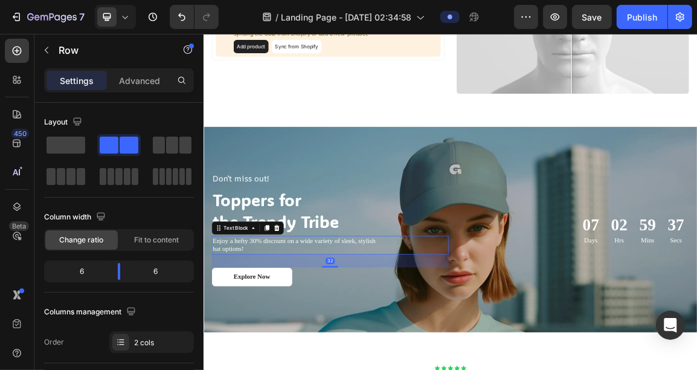
click at [259, 331] on div "Enjoy a hefty 30% discount on a wide variety of sleek, stylish hat options!" at bounding box center [342, 345] width 254 height 28
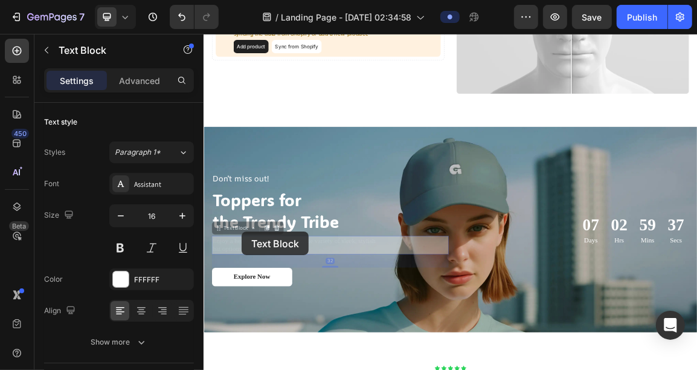
scroll to position [1738, 0]
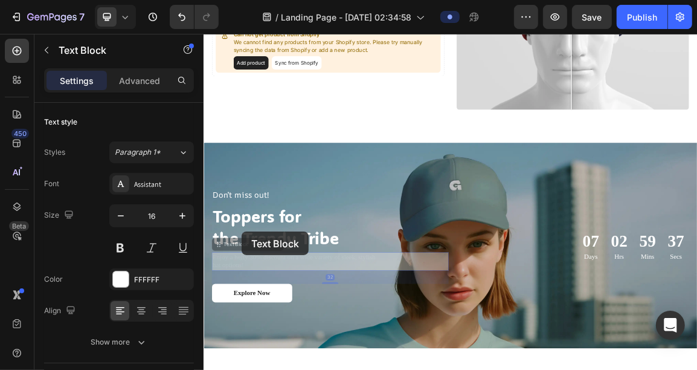
click at [259, 324] on div "Don’t miss out! Text Block Toppers for the Trendy Tribe Heading Enjoy a hefty 3…" at bounding box center [389, 345] width 348 height 166
click at [259, 324] on p "Toppers for the Trendy Tribe" at bounding box center [389, 316] width 346 height 63
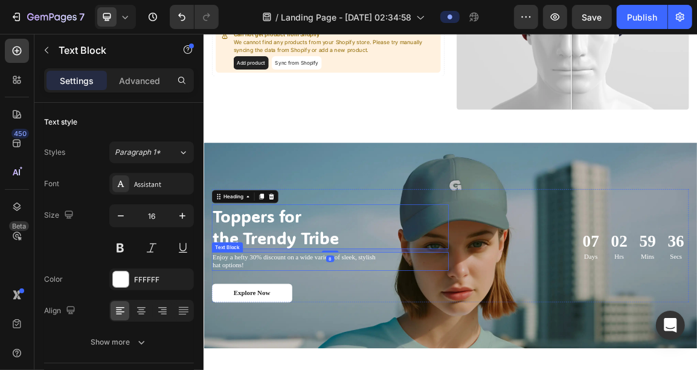
click at [257, 359] on p "Enjoy a hefty 30% discount on a wide variety of sleek, stylish hat options!" at bounding box center [341, 367] width 251 height 25
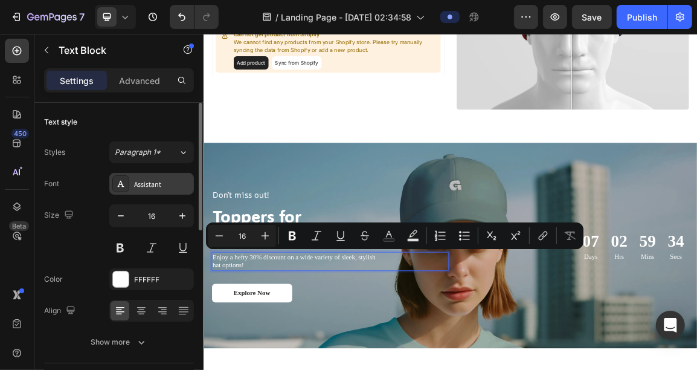
click at [148, 182] on div "Assistant" at bounding box center [162, 184] width 57 height 11
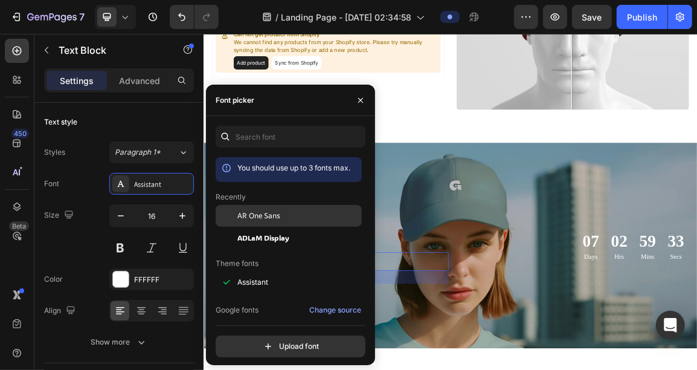
click at [251, 217] on span "AR One Sans" at bounding box center [258, 215] width 43 height 11
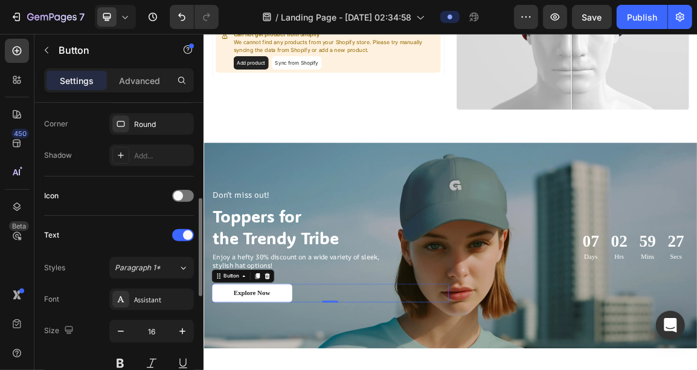
scroll to position [291, 0]
click at [147, 294] on div "Assistant" at bounding box center [162, 299] width 57 height 11
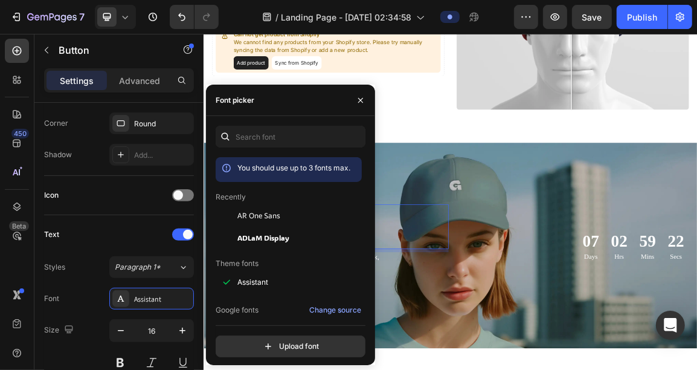
click at [516, 328] on p "Toppers for the Trendy Tribe" at bounding box center [389, 316] width 346 height 63
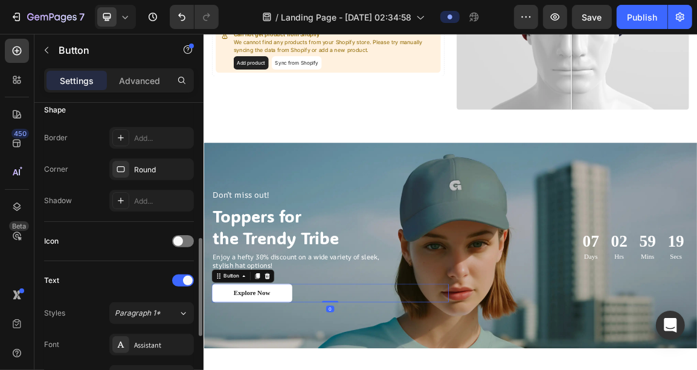
scroll to position [320, 0]
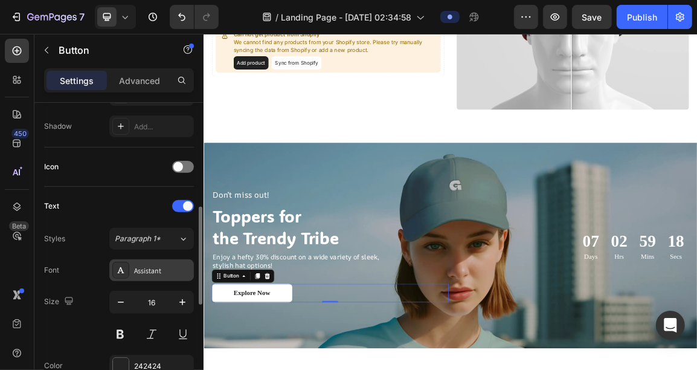
click at [163, 270] on div "Assistant" at bounding box center [162, 270] width 57 height 11
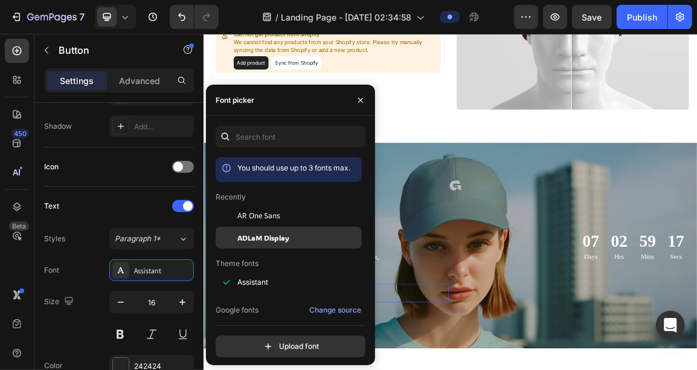
click at [259, 239] on span "ADLaM Display" at bounding box center [263, 237] width 52 height 11
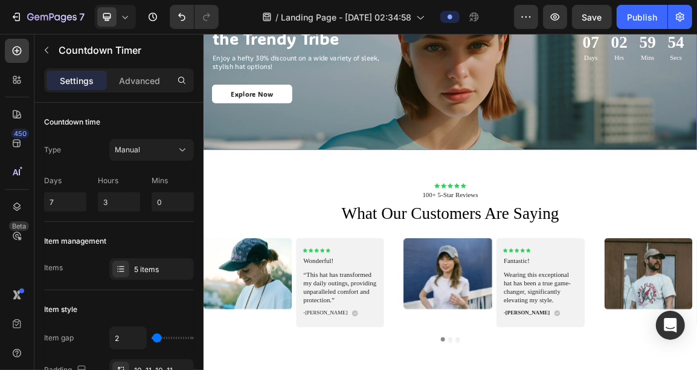
scroll to position [2028, 0]
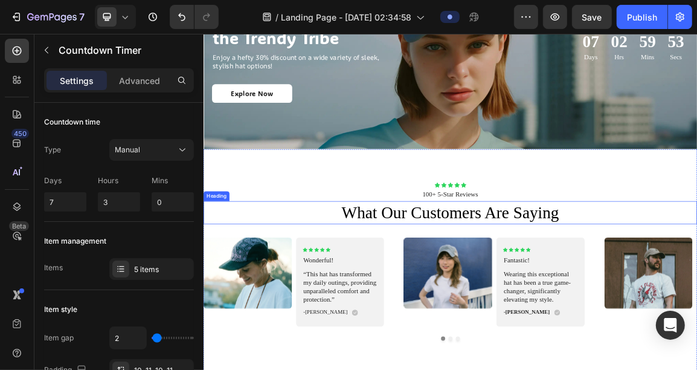
click at [573, 291] on h2 "what our customers are saying" at bounding box center [565, 296] width 725 height 34
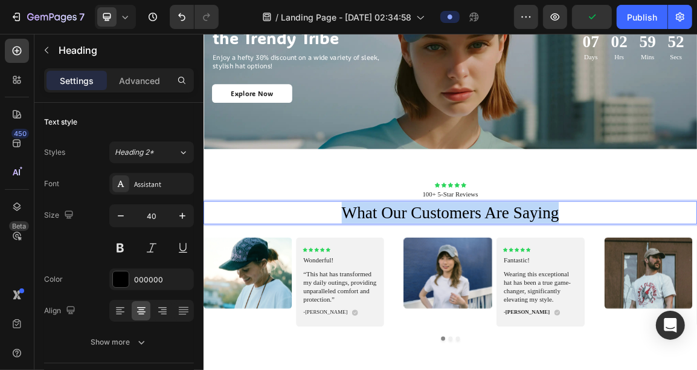
click at [573, 291] on p "what our customers are saying" at bounding box center [565, 295] width 723 height 31
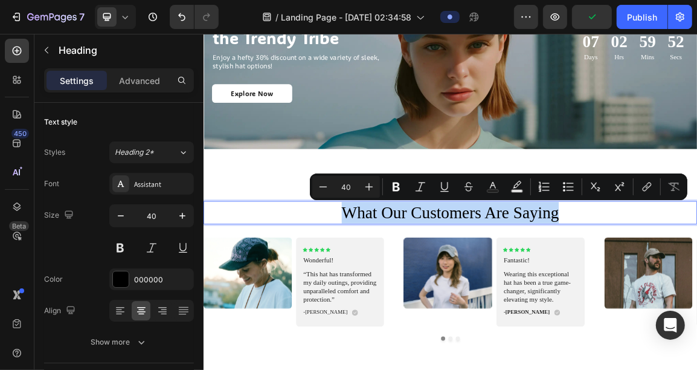
click at [573, 291] on p "what our customers are saying" at bounding box center [565, 295] width 723 height 31
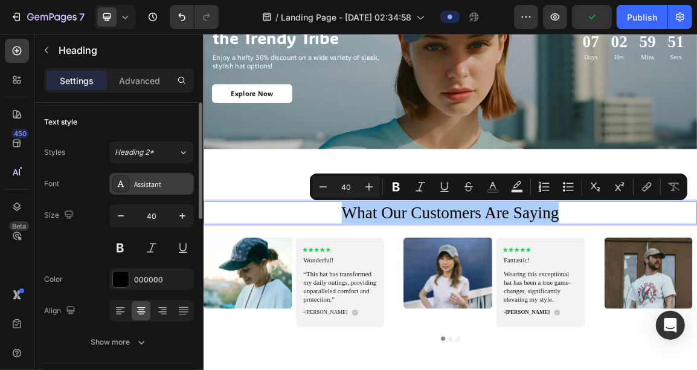
click at [130, 185] on div "Assistant" at bounding box center [151, 184] width 85 height 22
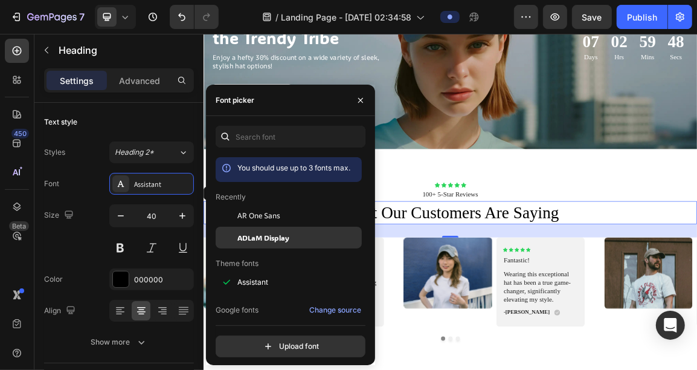
click at [272, 363] on div "ADLaM Display" at bounding box center [289, 374] width 146 height 22
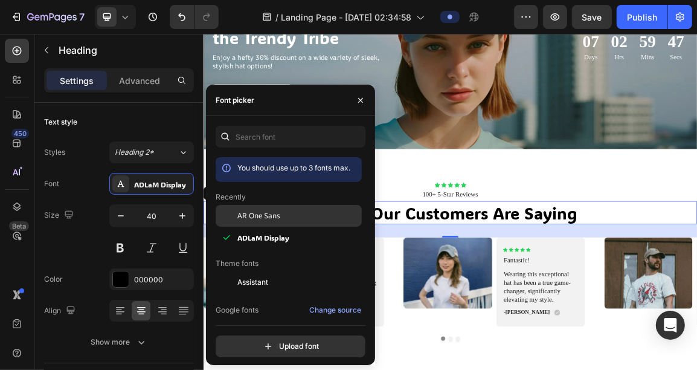
click at [305, 218] on div "AR One Sans" at bounding box center [298, 215] width 122 height 11
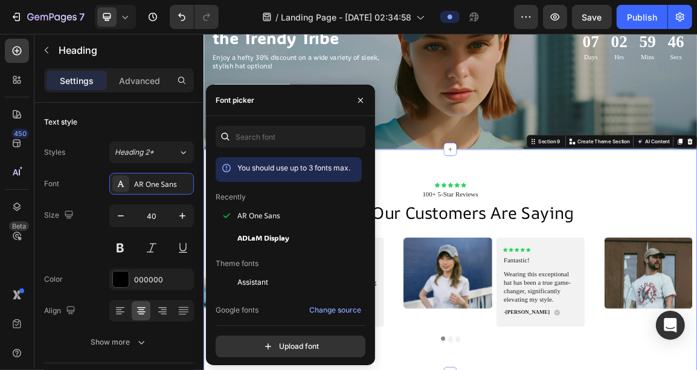
click at [485, 222] on div "Icon Icon Icon Icon Icon Icon List 100+ 5-Star Reviews Text Block what our cust…" at bounding box center [565, 368] width 725 height 330
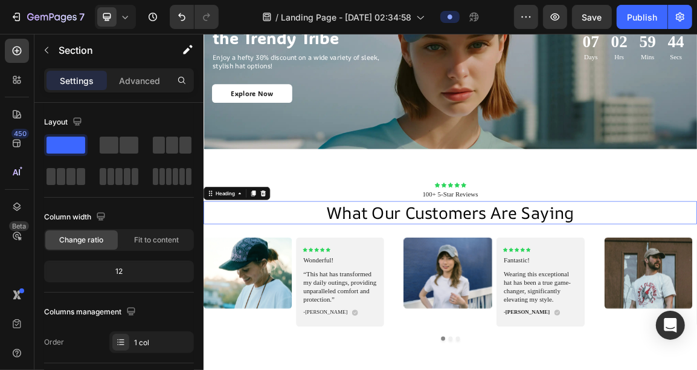
click at [448, 290] on p "what our customers are saying" at bounding box center [565, 295] width 723 height 31
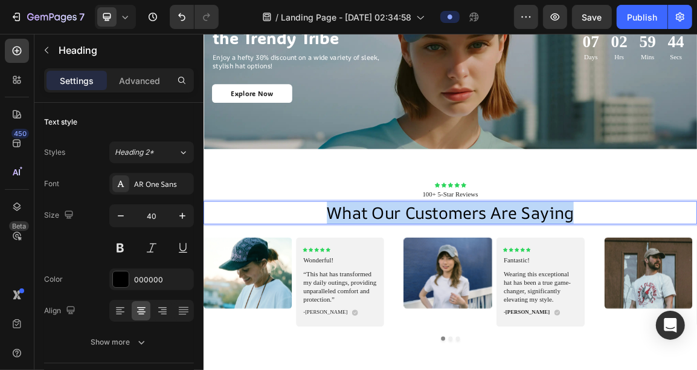
click at [448, 290] on p "what our customers are saying" at bounding box center [565, 295] width 723 height 31
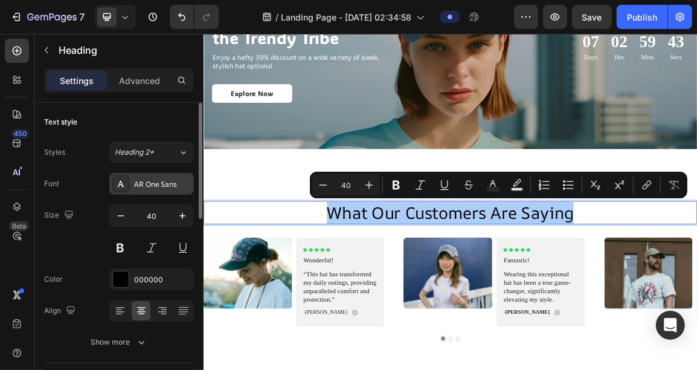
click at [127, 188] on div at bounding box center [120, 183] width 17 height 17
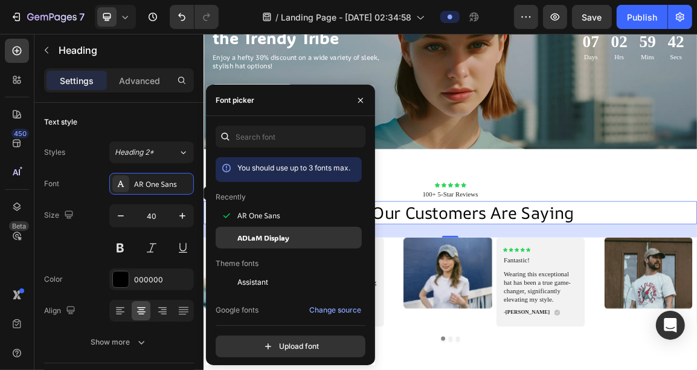
click at [302, 242] on div "ADLaM Display" at bounding box center [298, 237] width 122 height 11
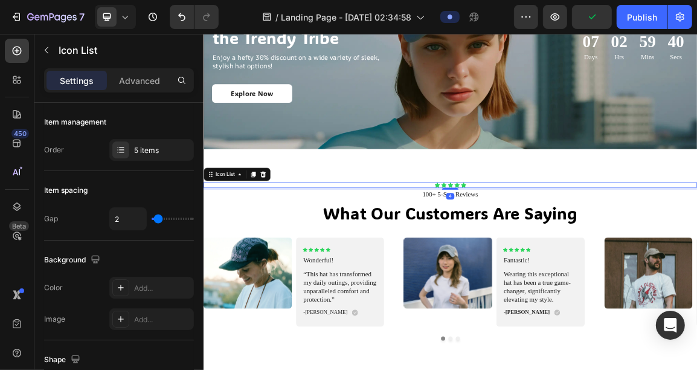
click at [508, 253] on div "Icon Icon Icon Icon Icon" at bounding box center [565, 255] width 725 height 8
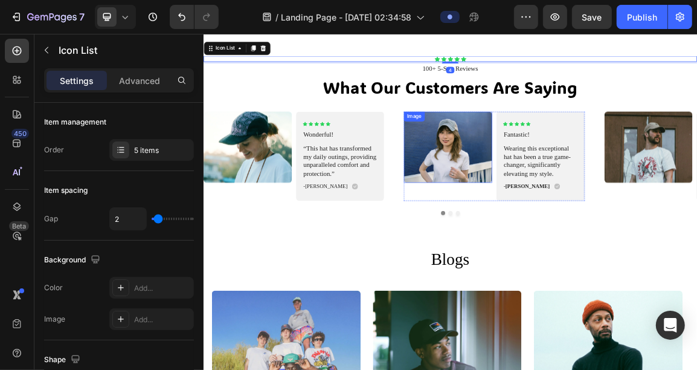
scroll to position [2224, 0]
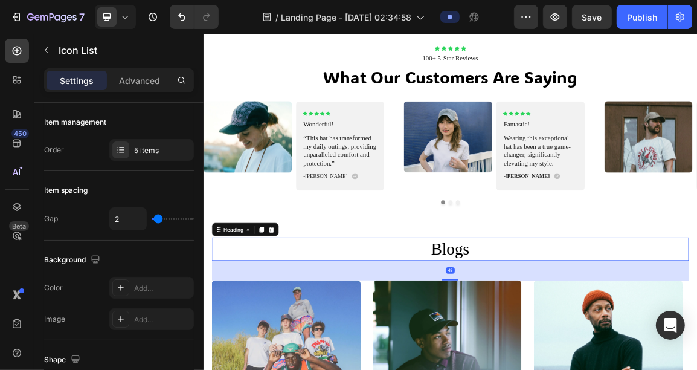
click at [550, 349] on h2 "Blogs" at bounding box center [565, 349] width 701 height 34
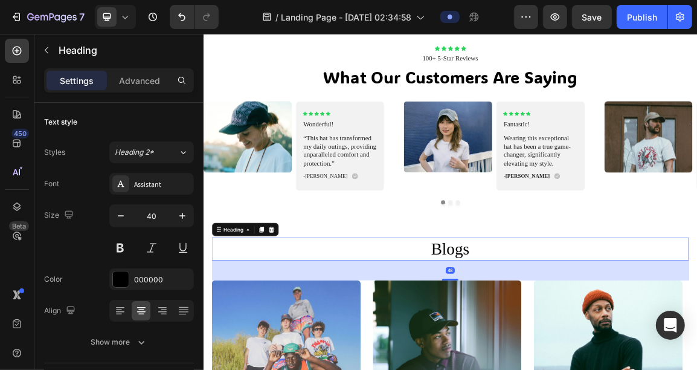
click at [550, 349] on h2 "Blogs" at bounding box center [565, 349] width 701 height 34
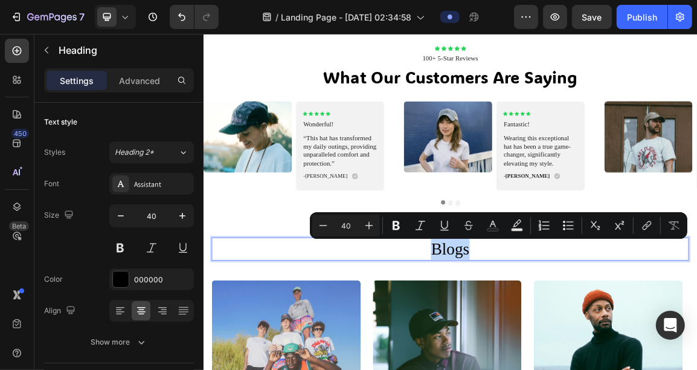
click at [550, 349] on p "Blogs" at bounding box center [565, 349] width 699 height 31
click at [150, 199] on div "Font Assistant Size 40 Color 000000 Align Show more" at bounding box center [119, 263] width 150 height 180
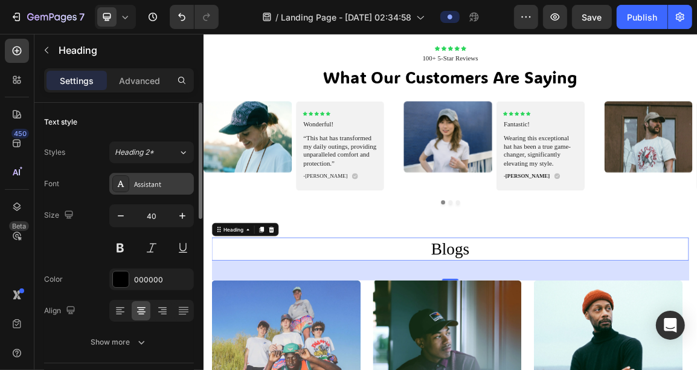
click at [147, 189] on div "Assistant" at bounding box center [151, 184] width 85 height 22
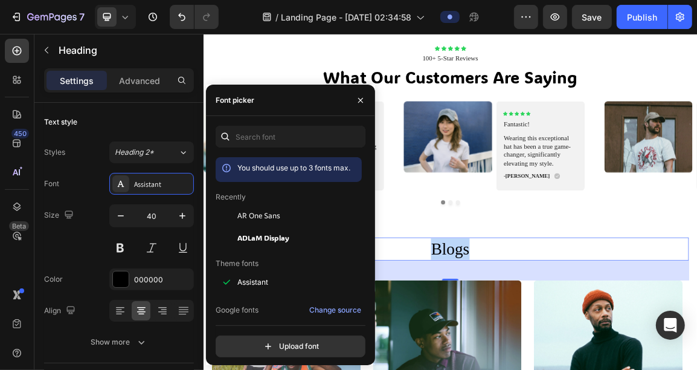
click at [540, 341] on p "Blogs" at bounding box center [565, 349] width 699 height 31
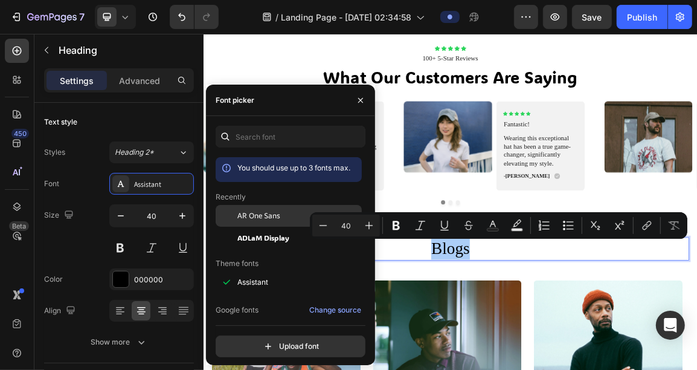
click at [261, 220] on span "AR One Sans" at bounding box center [258, 215] width 43 height 11
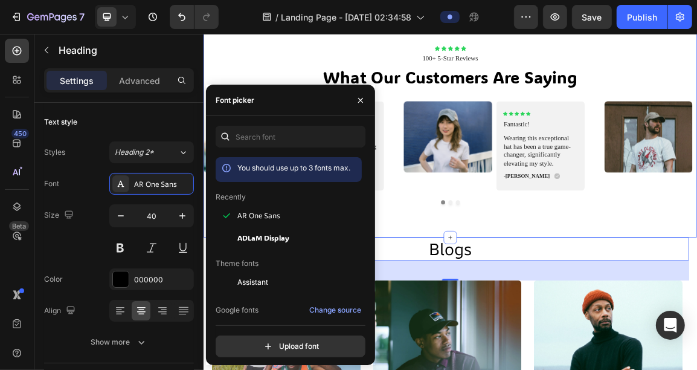
click at [502, 314] on div "Icon Icon Icon Icon Icon Icon List 100+ 5-Star Reviews Text Block what our cust…" at bounding box center [565, 167] width 725 height 330
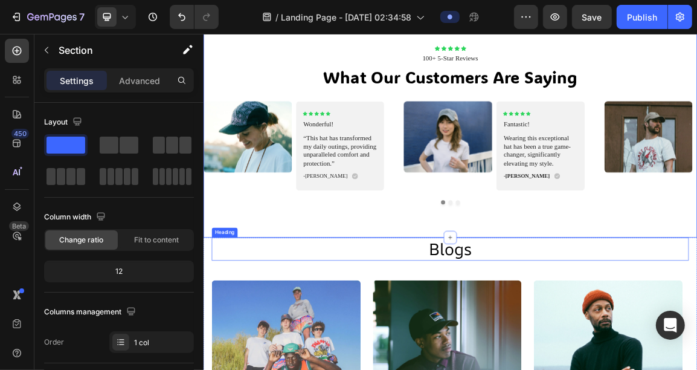
click at [532, 354] on p "Blogs" at bounding box center [565, 349] width 699 height 31
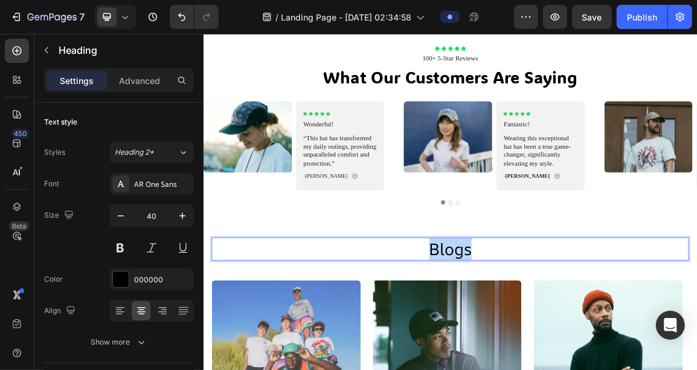
click at [532, 354] on p "Blogs" at bounding box center [565, 349] width 699 height 31
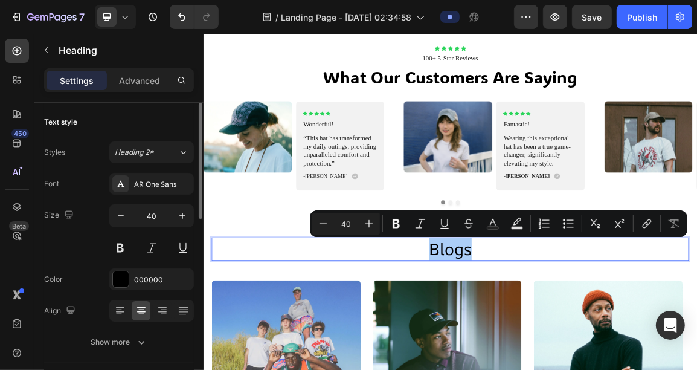
click at [147, 195] on div "Font AR One Sans Size 40 Color 000000 Align Show more" at bounding box center [119, 263] width 150 height 180
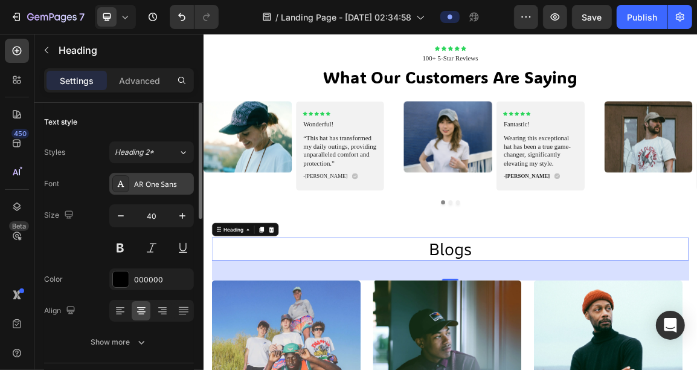
click at [149, 184] on div "AR One Sans" at bounding box center [162, 184] width 57 height 11
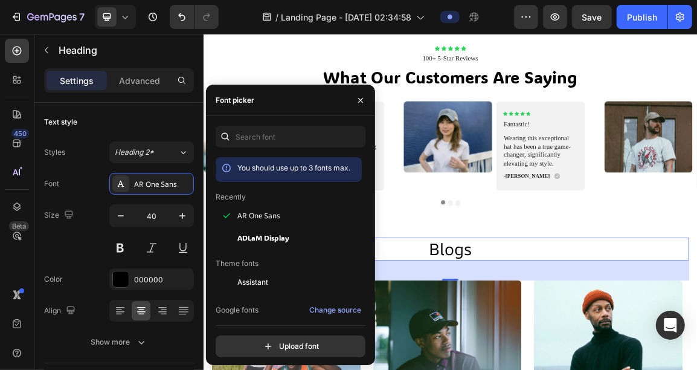
drag, startPoint x: 352, startPoint y: 218, endPoint x: 589, endPoint y: 357, distance: 274.6
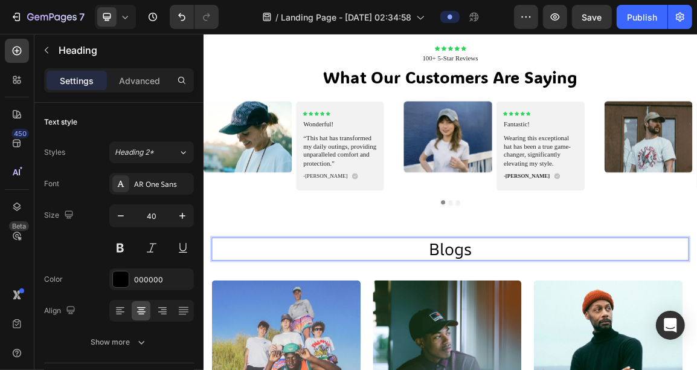
click at [589, 357] on p "Blogs" at bounding box center [565, 349] width 699 height 31
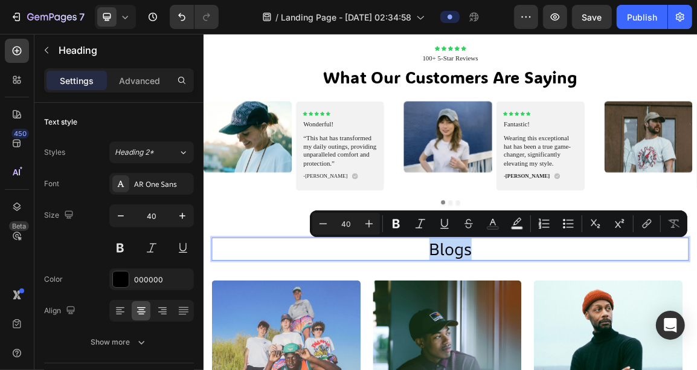
click at [589, 357] on p "Blogs" at bounding box center [565, 349] width 699 height 31
click at [148, 180] on div "AR One Sans" at bounding box center [162, 184] width 57 height 11
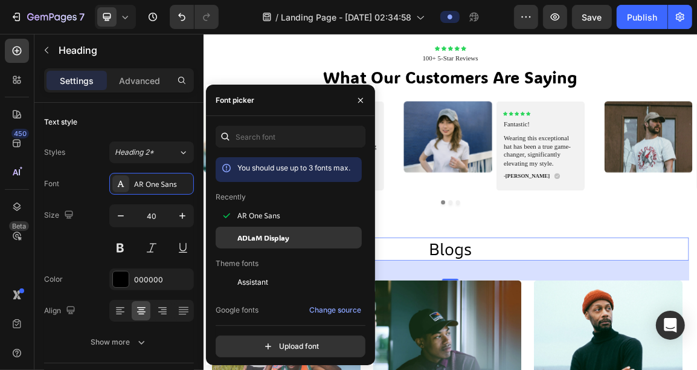
click at [264, 234] on span "ADLaM Display" at bounding box center [263, 237] width 52 height 11
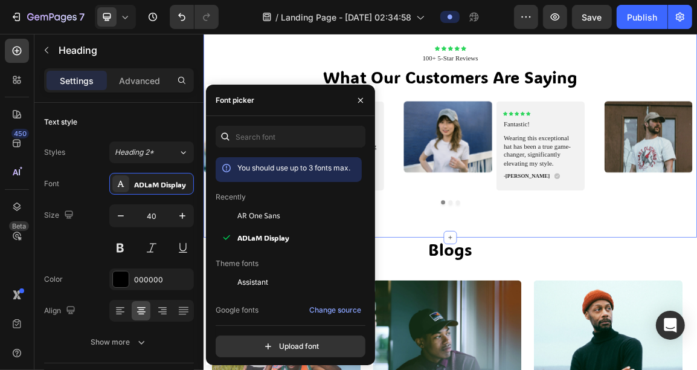
click at [642, 293] on div "Icon Icon Icon Icon Icon Icon List 100+ 5-Star Reviews Text Block what our cust…" at bounding box center [565, 167] width 725 height 330
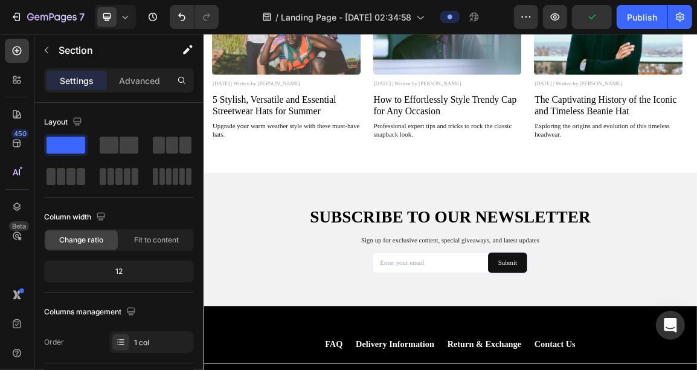
scroll to position [2958, 0]
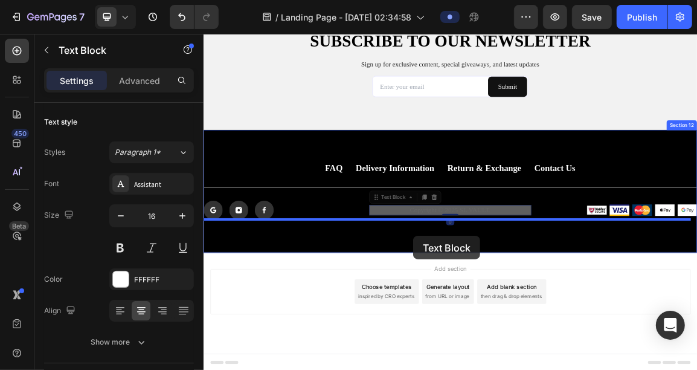
drag, startPoint x: 642, startPoint y: 293, endPoint x: 510, endPoint y: 330, distance: 136.8
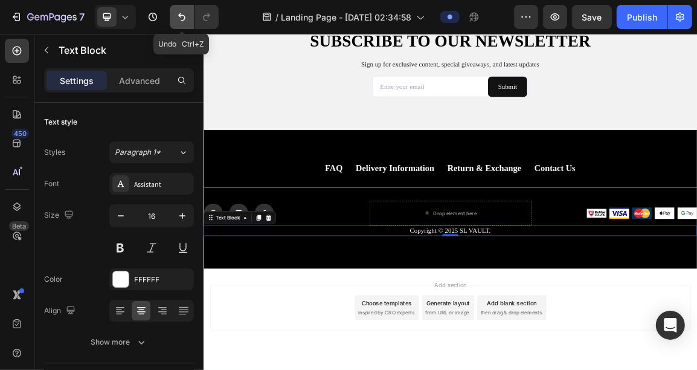
click at [176, 24] on button "Undo/Redo" at bounding box center [182, 17] width 24 height 24
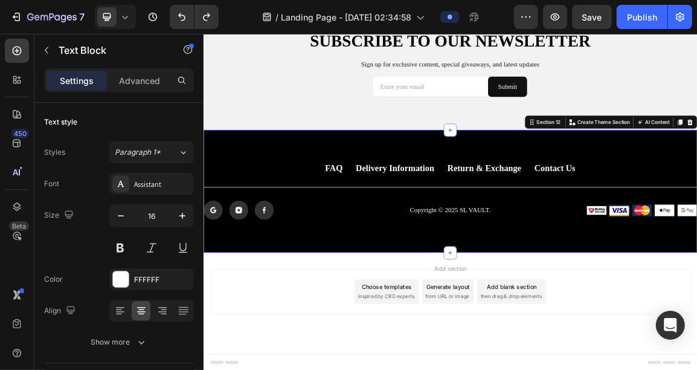
click at [567, 334] on div "FAQ Button Delivery Information Button Return & Exchange Button Contact Us Butt…" at bounding box center [565, 265] width 725 height 180
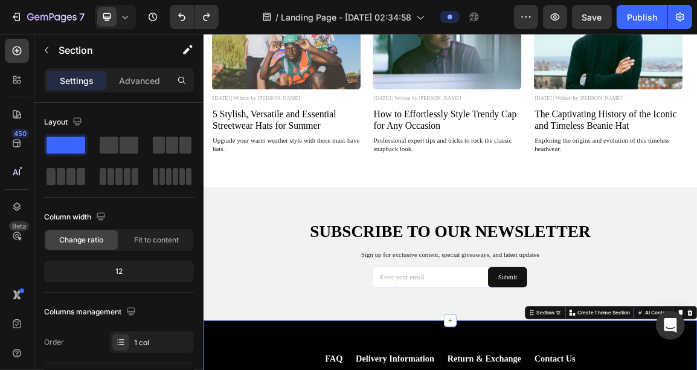
scroll to position [2678, 0]
click at [551, 356] on p "Sign up for exclusive content, special giveaways, and latest updates" at bounding box center [565, 358] width 699 height 13
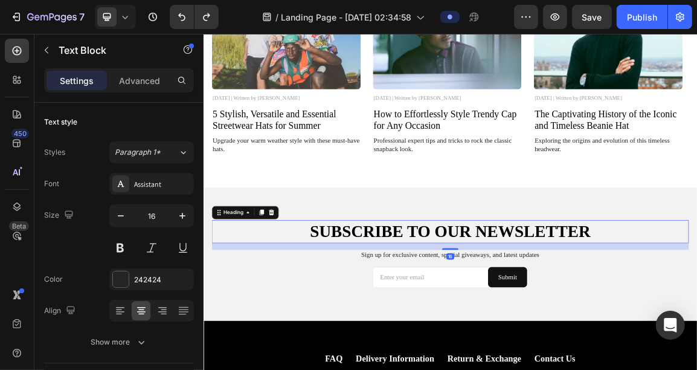
click at [561, 317] on h2 "SUBSCRIBE TO OUR NEWSLETTER" at bounding box center [565, 325] width 701 height 34
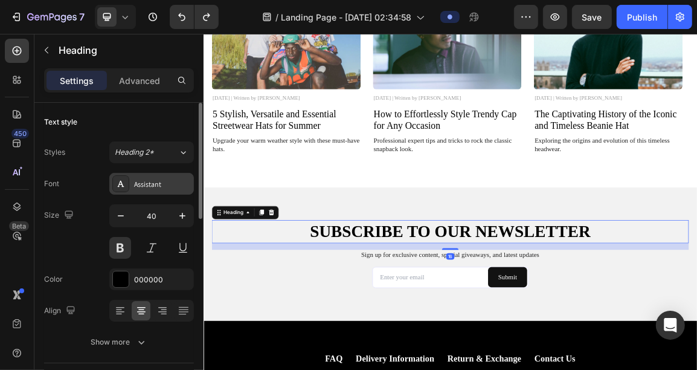
click at [169, 182] on div "Assistant" at bounding box center [162, 184] width 57 height 11
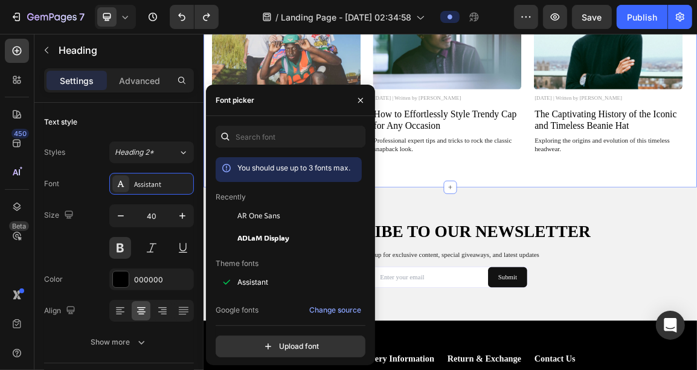
click at [488, 222] on div "Blogs Heading Image [DATE] | Written by [PERSON_NAME] Text Block 5 Stylish, Ver…" at bounding box center [565, 69] width 725 height 381
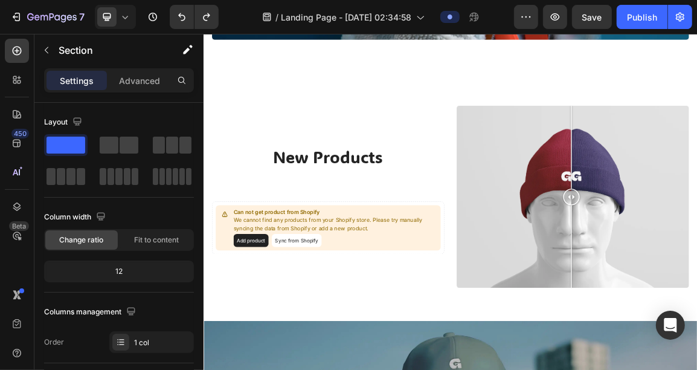
scroll to position [1498, 0]
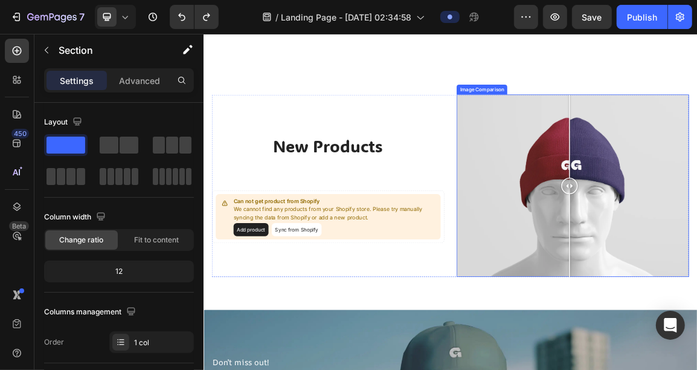
drag, startPoint x: 744, startPoint y: 259, endPoint x: 736, endPoint y: 254, distance: 9.5
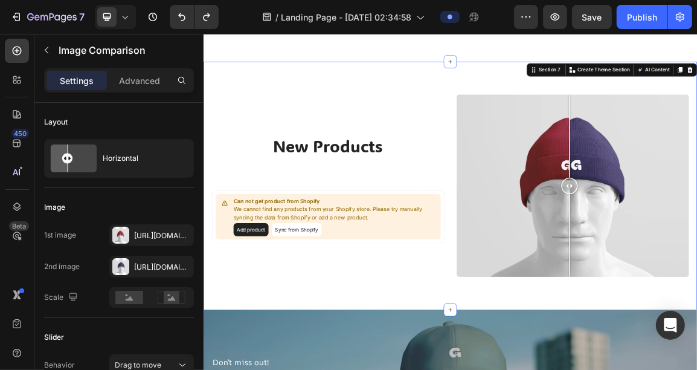
click at [497, 92] on div "new products Heading Can not get product from Shopify We cannot find any produc…" at bounding box center [565, 256] width 725 height 364
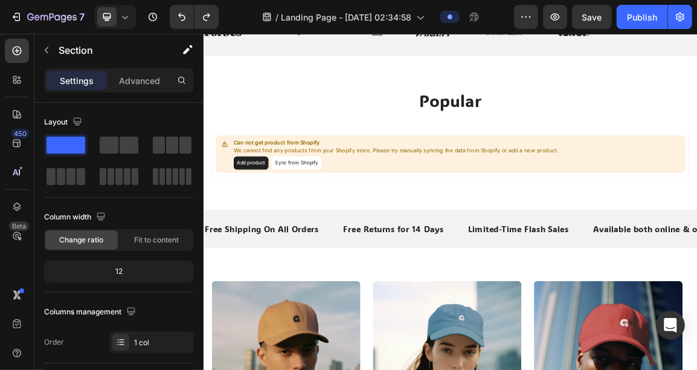
scroll to position [429, 0]
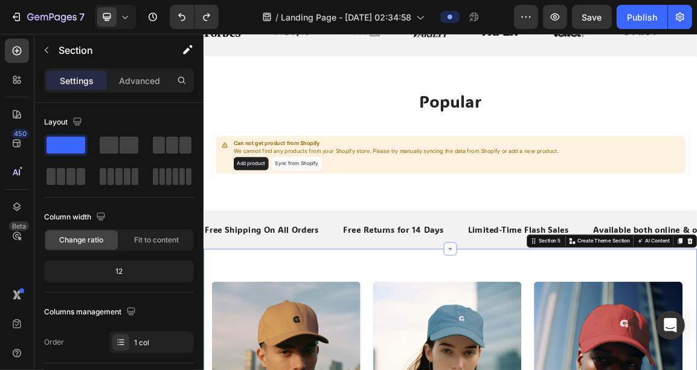
click at [581, 297] on div "Free Shipping On All Orders Text Free Returns for 14 Days Text Limited-Time Fla…" at bounding box center [565, 320] width 725 height 57
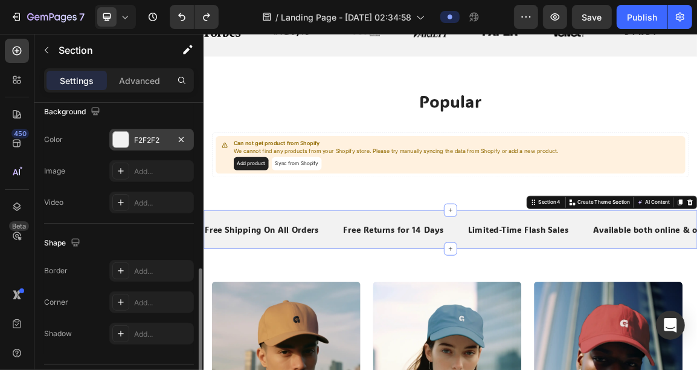
scroll to position [434, 0]
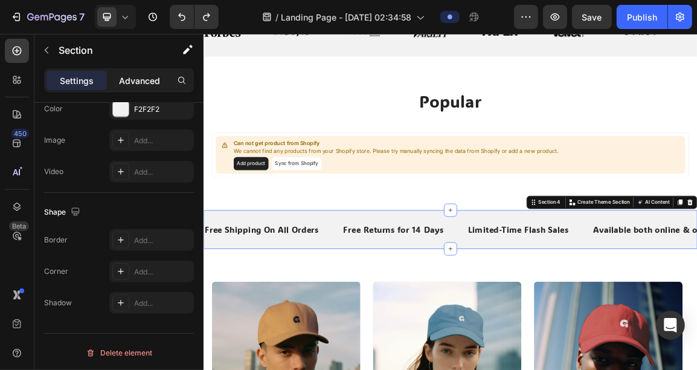
click at [131, 75] on p "Advanced" at bounding box center [139, 80] width 41 height 13
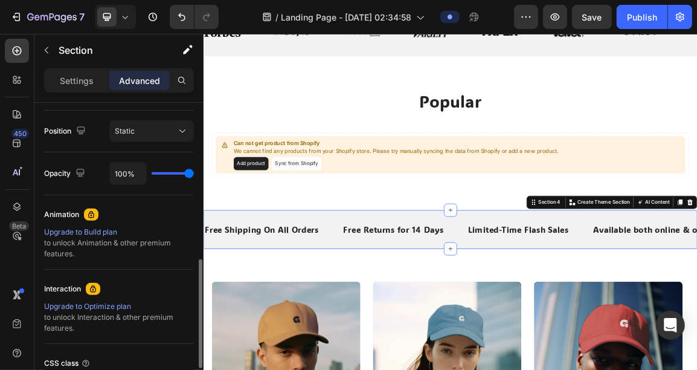
click at [83, 230] on div "Upgrade to Build plan" at bounding box center [119, 232] width 150 height 11
